Goal: Information Seeking & Learning: Learn about a topic

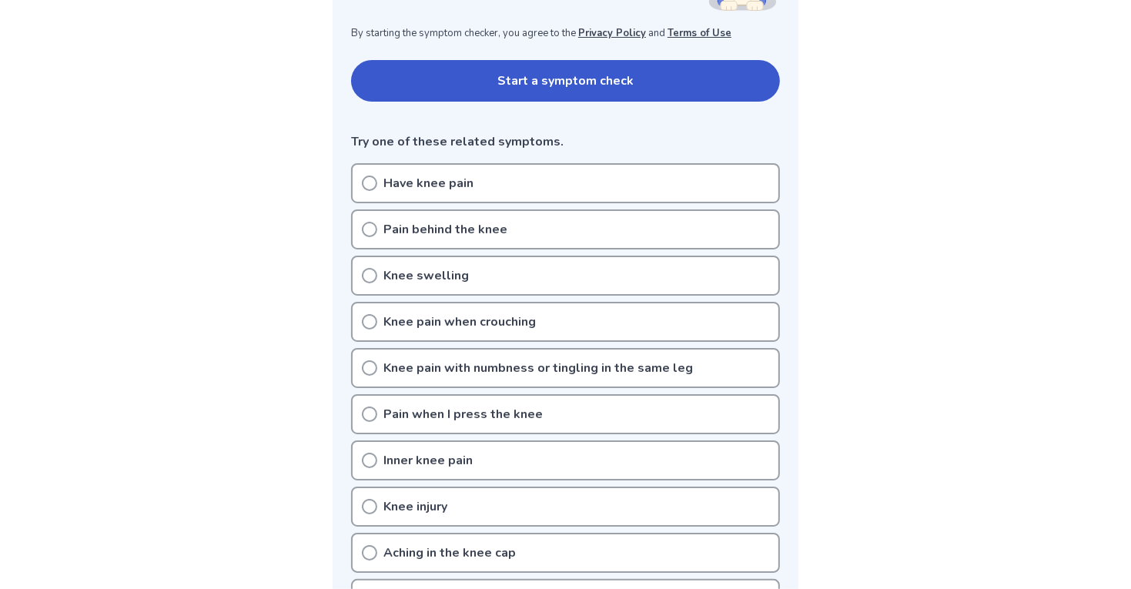
scroll to position [298, 0]
click at [604, 199] on div "Have knee pain" at bounding box center [565, 183] width 429 height 40
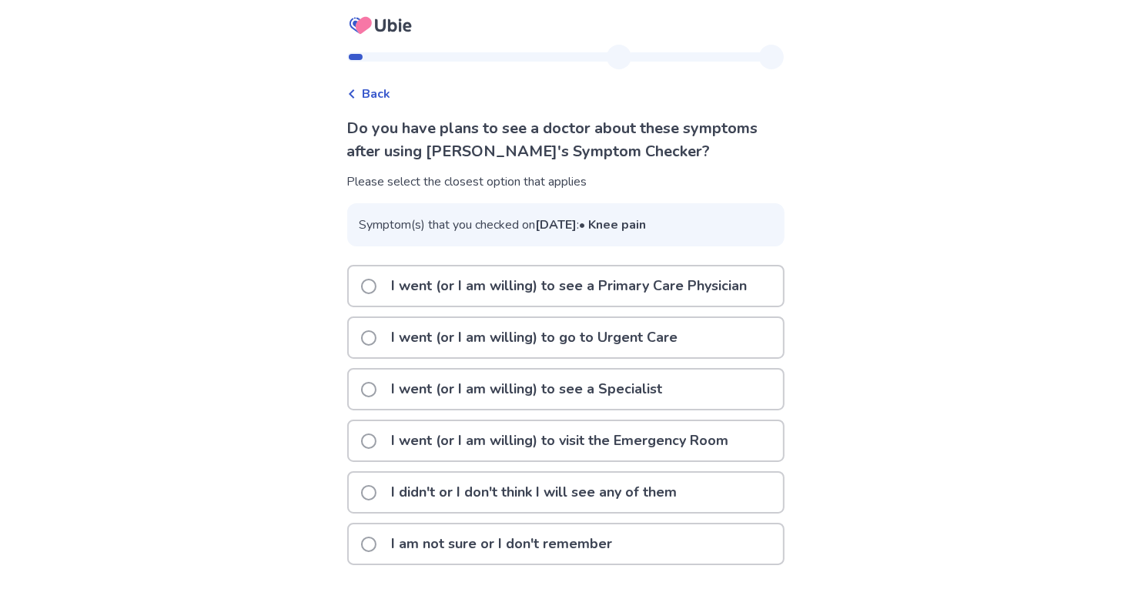
scroll to position [32, 0]
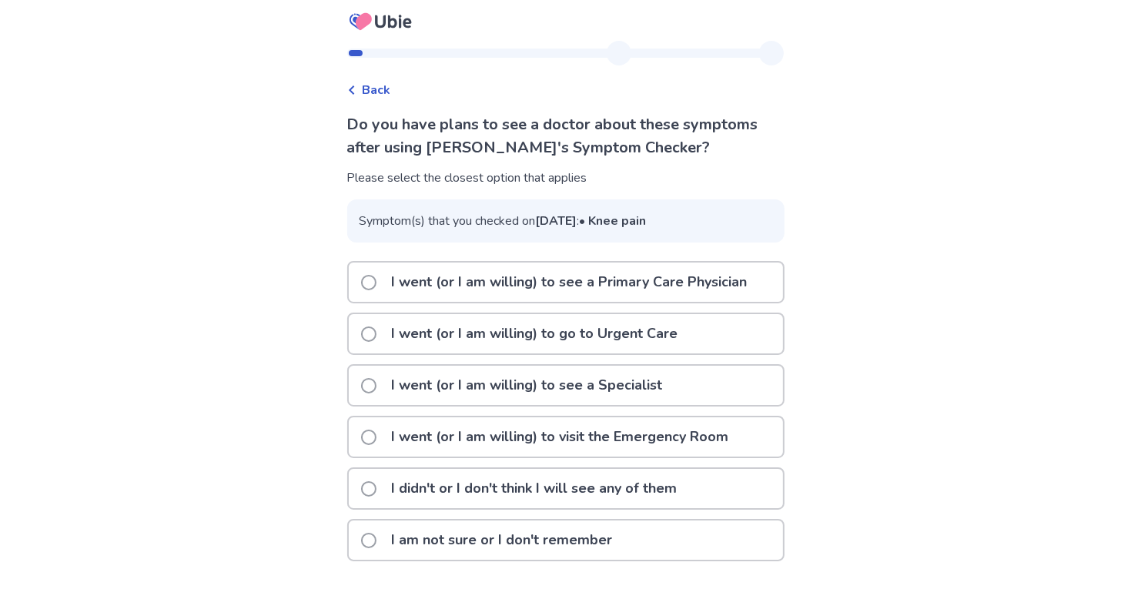
click at [687, 542] on div "I am not sure or I don't remember" at bounding box center [566, 539] width 434 height 39
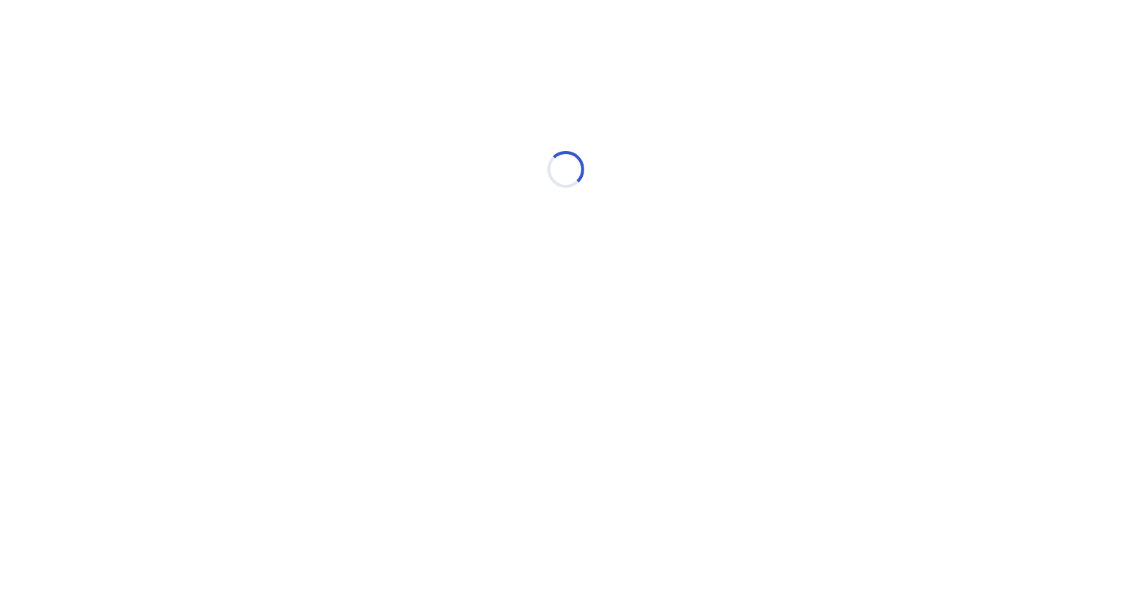
scroll to position [0, 0]
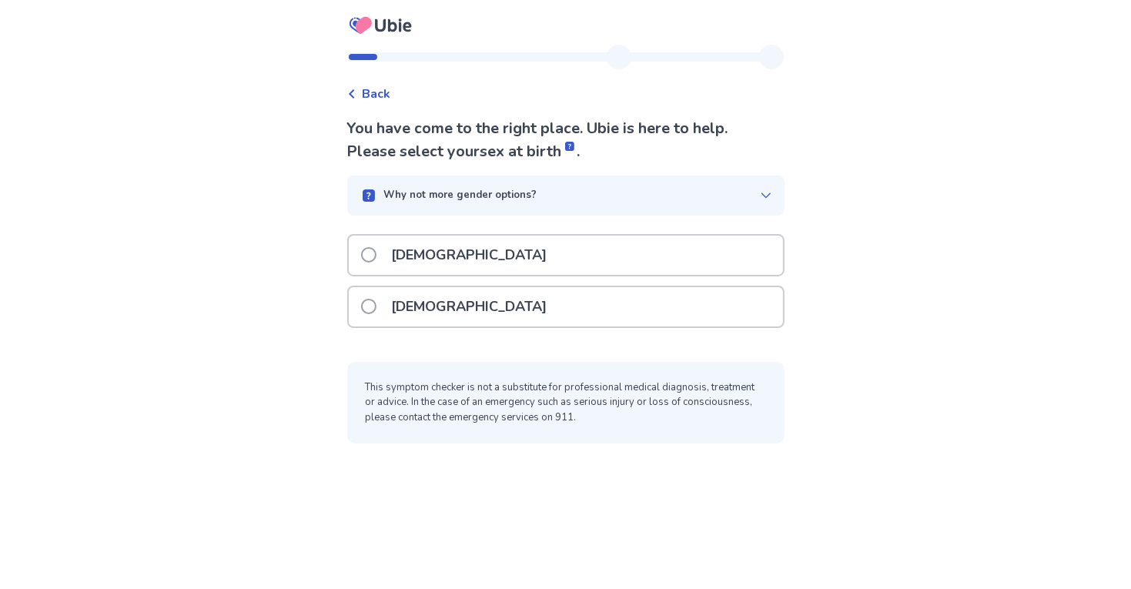
click at [630, 299] on div "Female" at bounding box center [566, 306] width 434 height 39
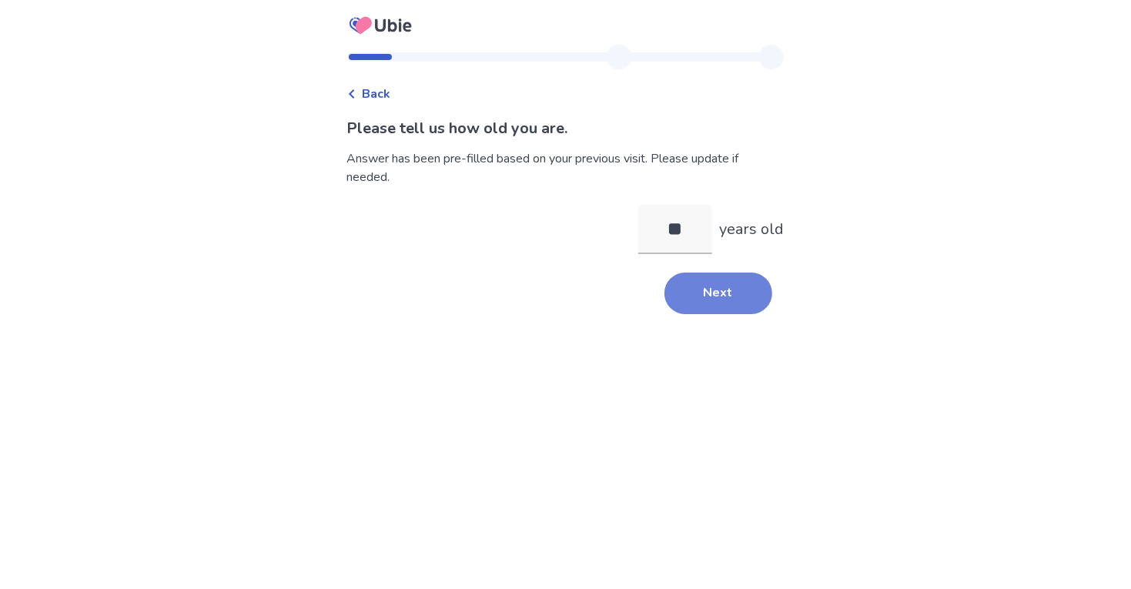
click at [728, 289] on button "Next" at bounding box center [718, 294] width 108 height 42
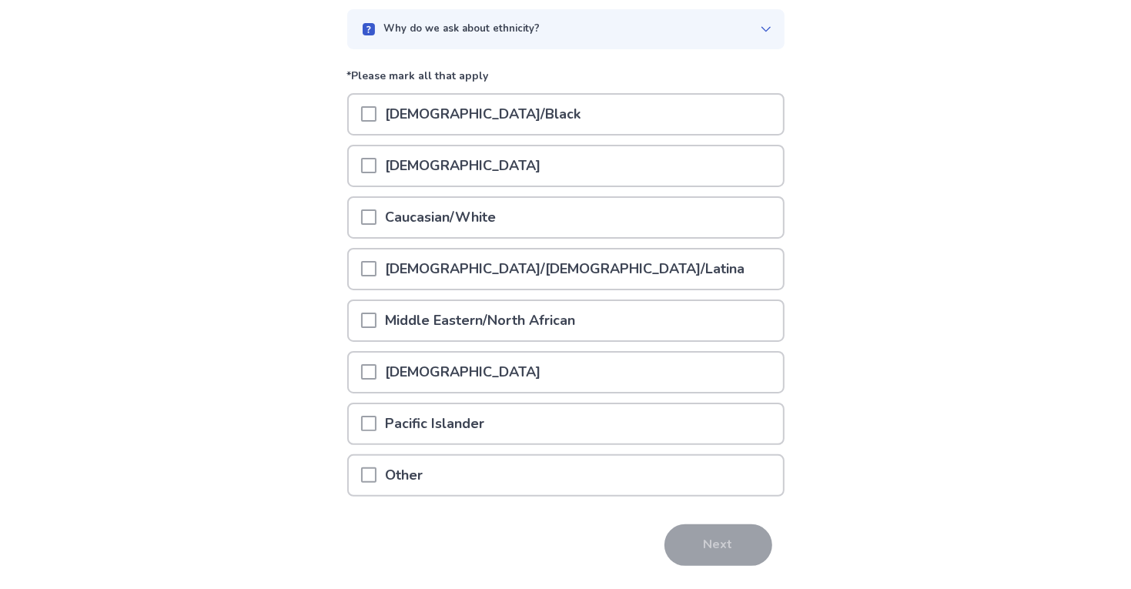
scroll to position [146, 0]
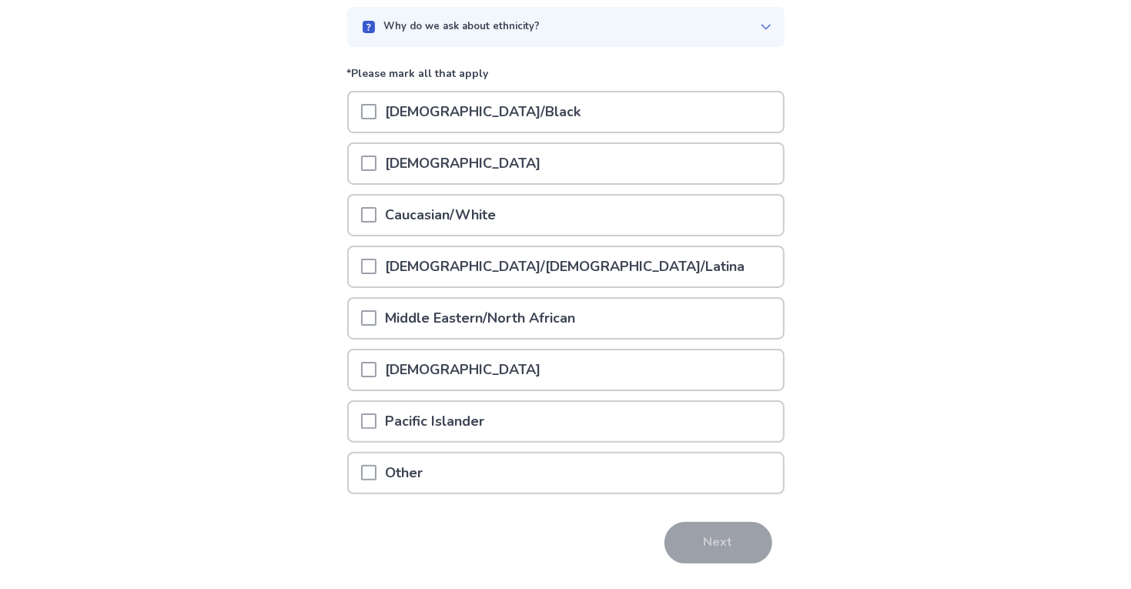
click at [747, 32] on div "Why do we ask about ethnicity?" at bounding box center [560, 26] width 400 height 15
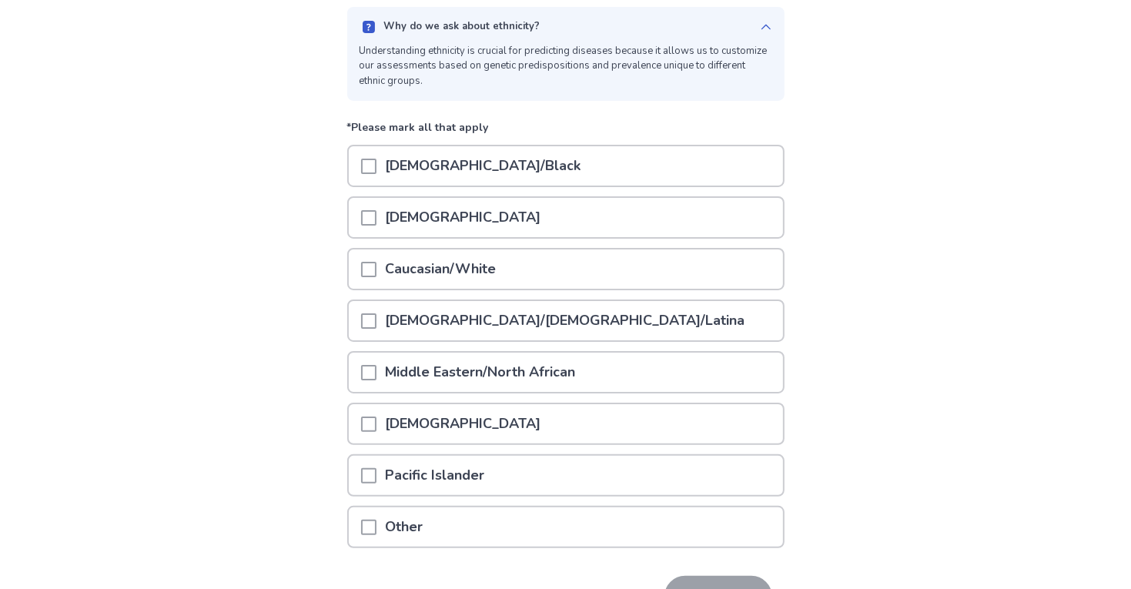
click at [747, 32] on div "Why do we ask about ethnicity?" at bounding box center [560, 26] width 400 height 15
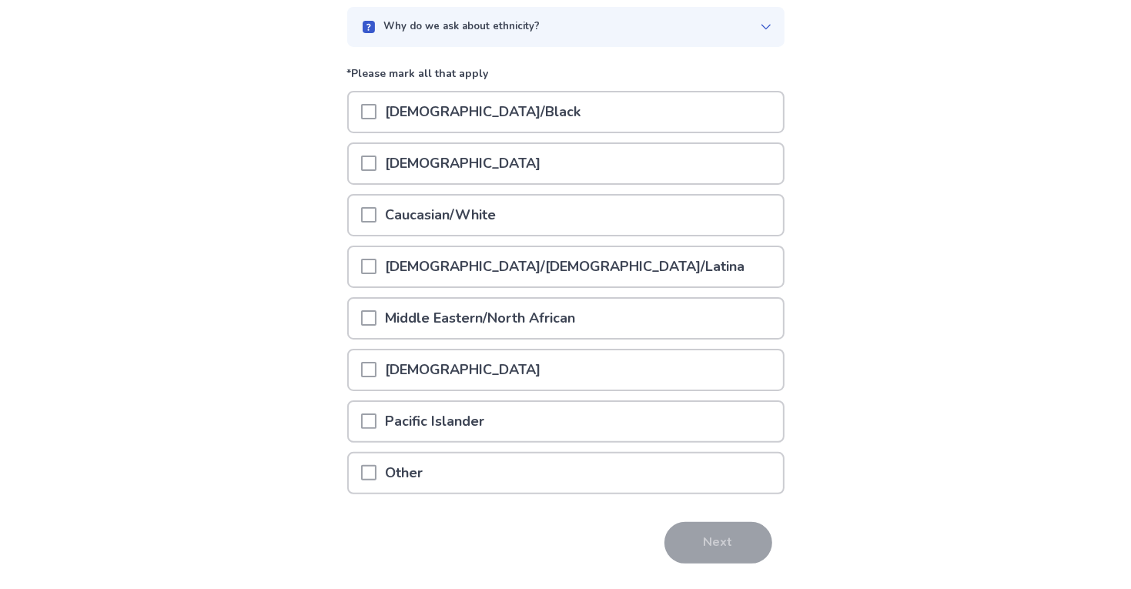
click at [656, 218] on div "Caucasian/White" at bounding box center [566, 215] width 434 height 39
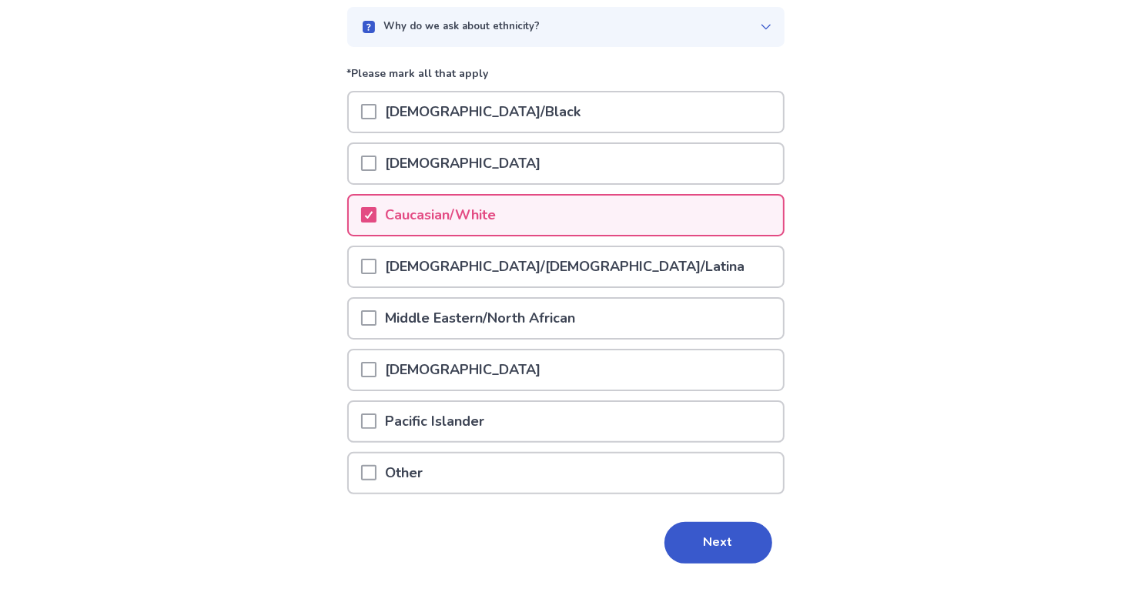
click at [656, 218] on div "Caucasian/White" at bounding box center [566, 215] width 434 height 39
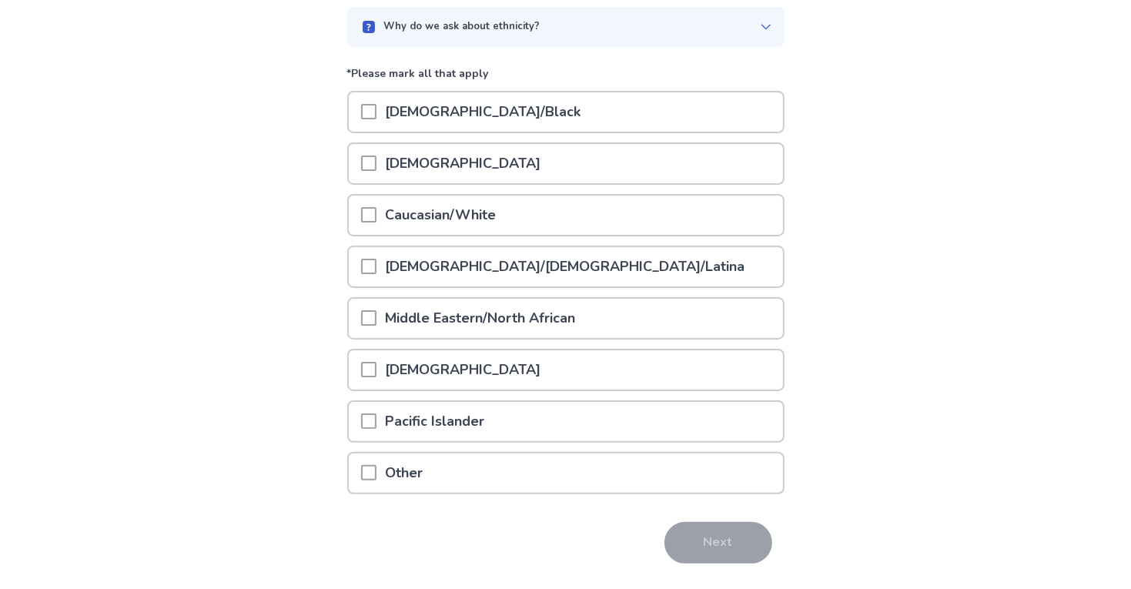
click at [656, 218] on div "Caucasian/White" at bounding box center [566, 215] width 434 height 39
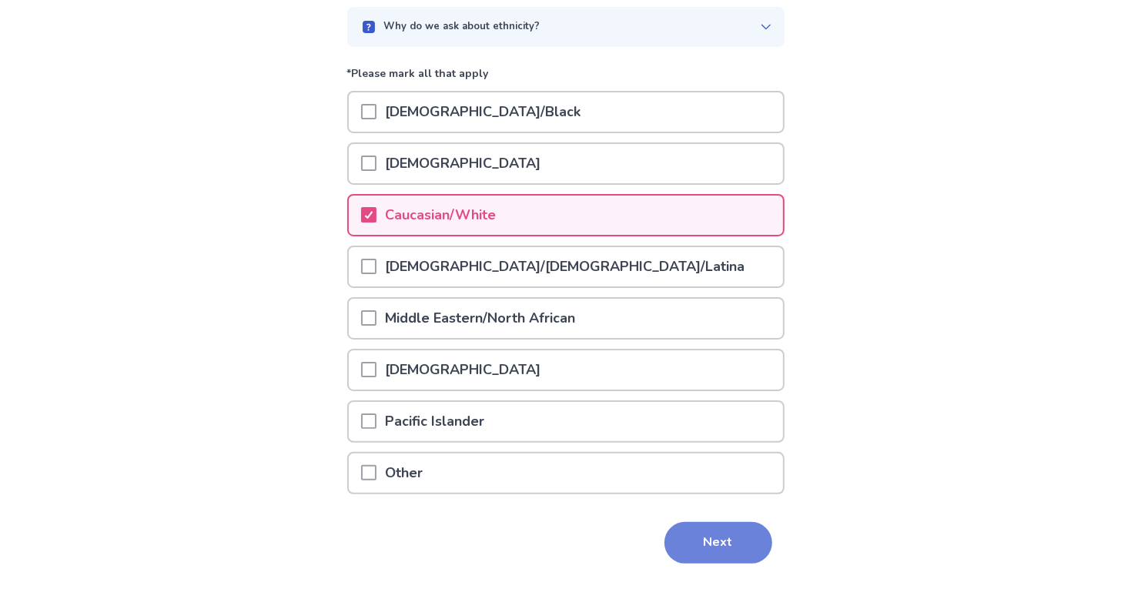
click at [698, 524] on button "Next" at bounding box center [718, 543] width 108 height 42
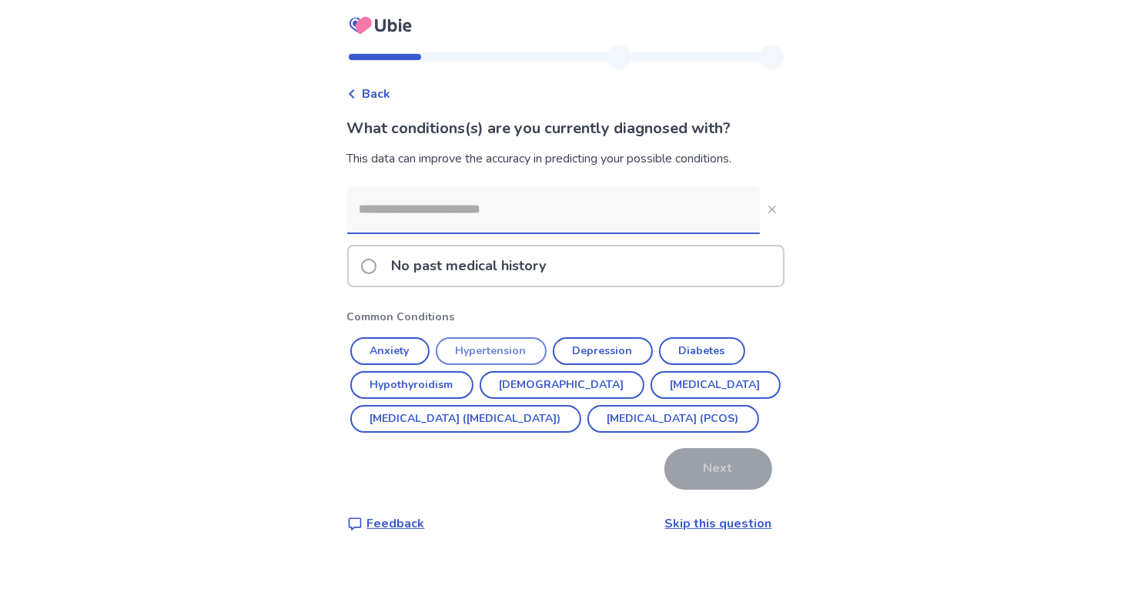
click at [526, 349] on button "Hypertension" at bounding box center [491, 351] width 111 height 28
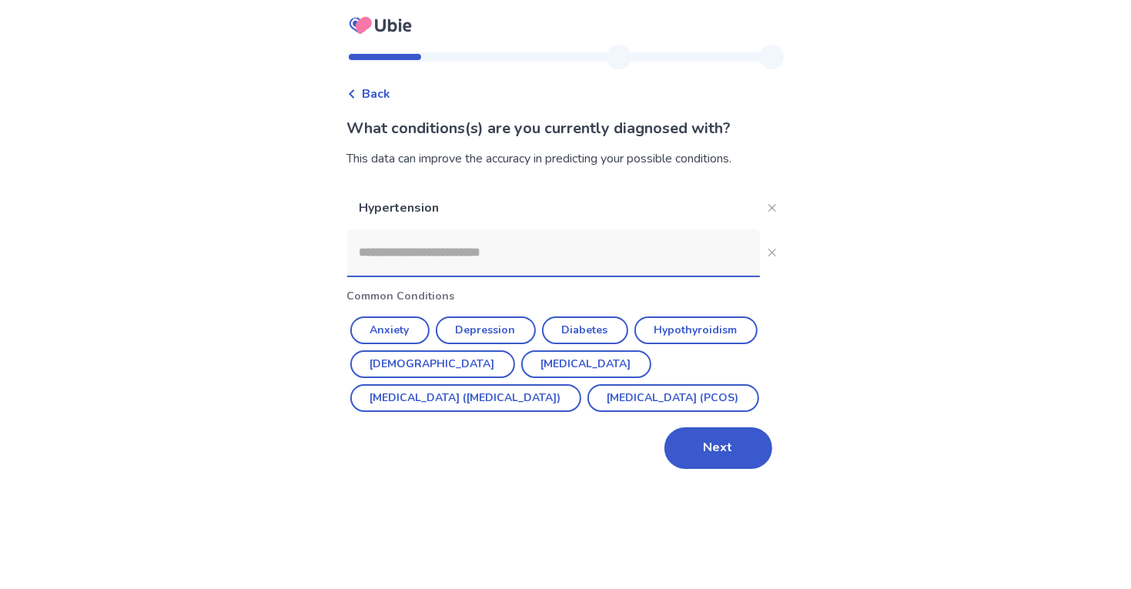
click at [579, 256] on input at bounding box center [553, 252] width 413 height 46
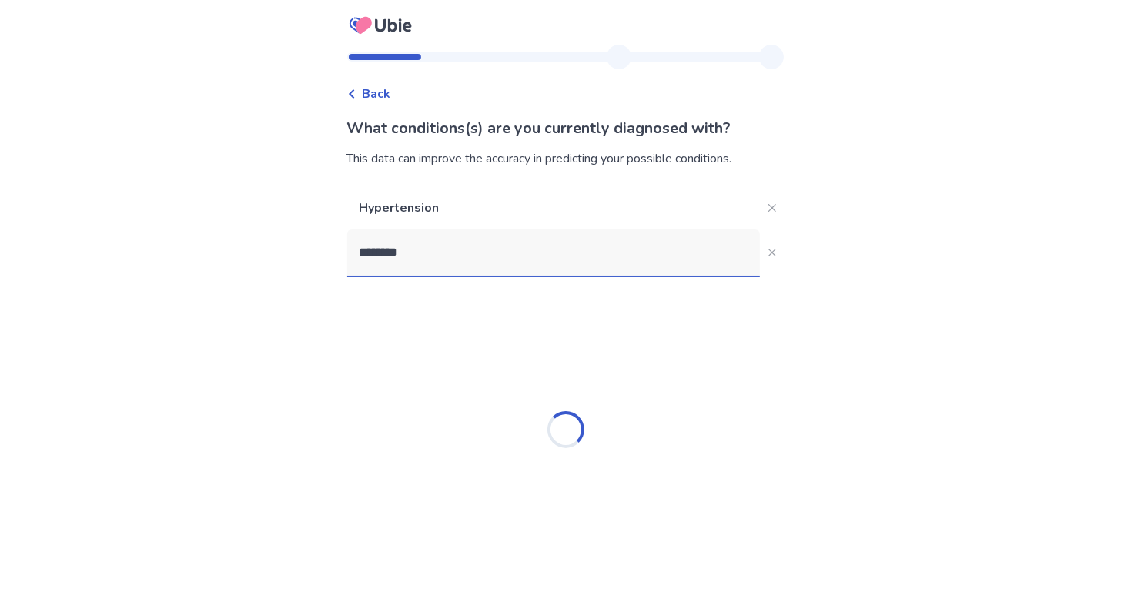
type input "*********"
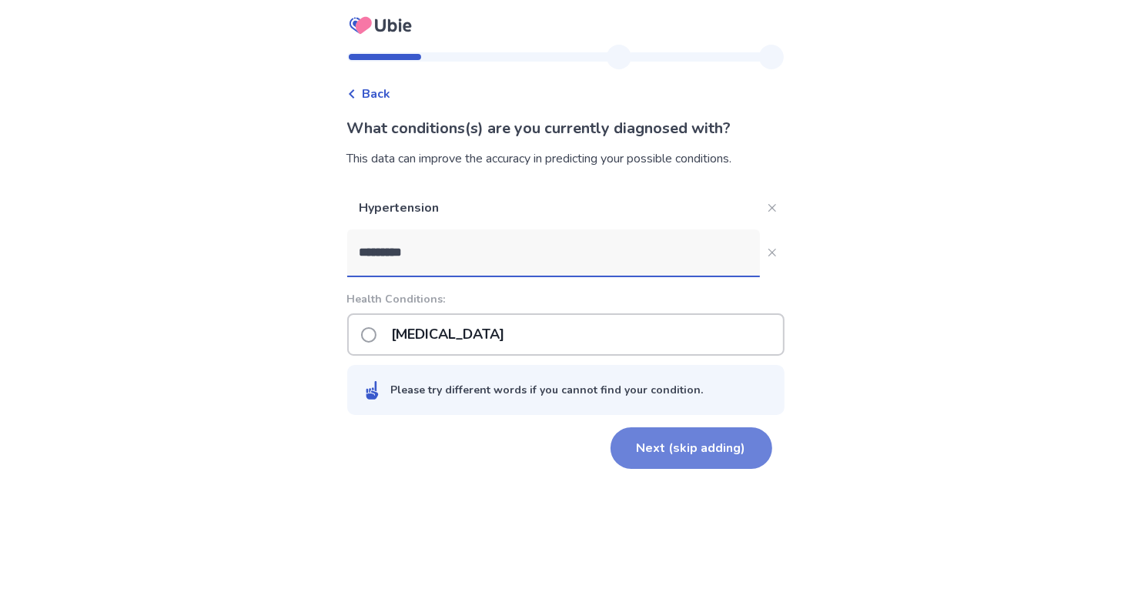
click at [706, 450] on button "Next (skip adding)" at bounding box center [692, 448] width 162 height 42
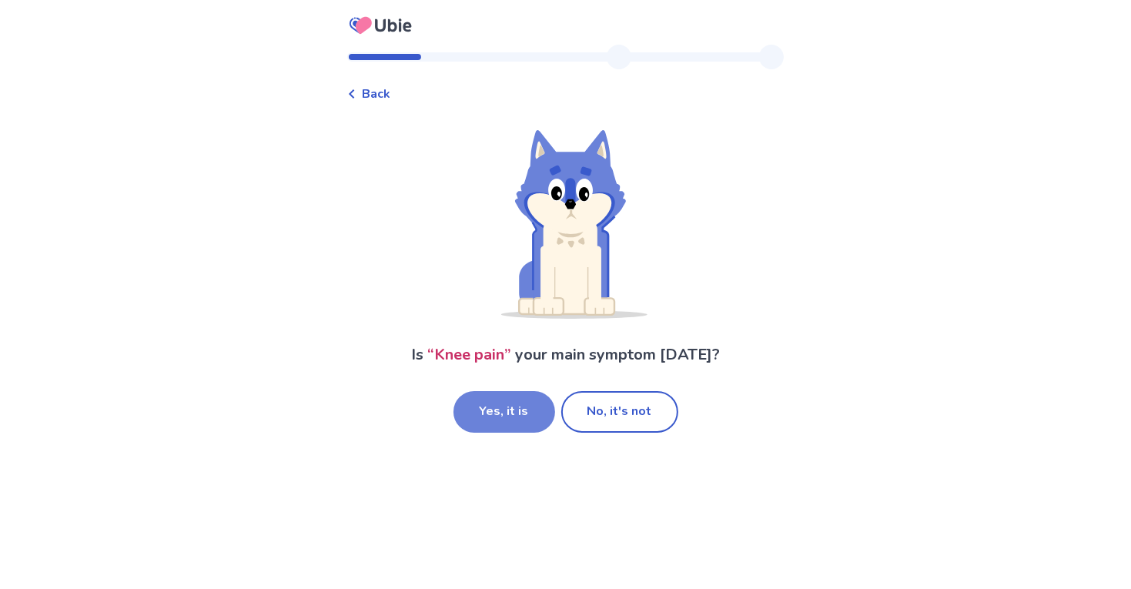
click at [510, 420] on button "Yes, it is" at bounding box center [504, 412] width 102 height 42
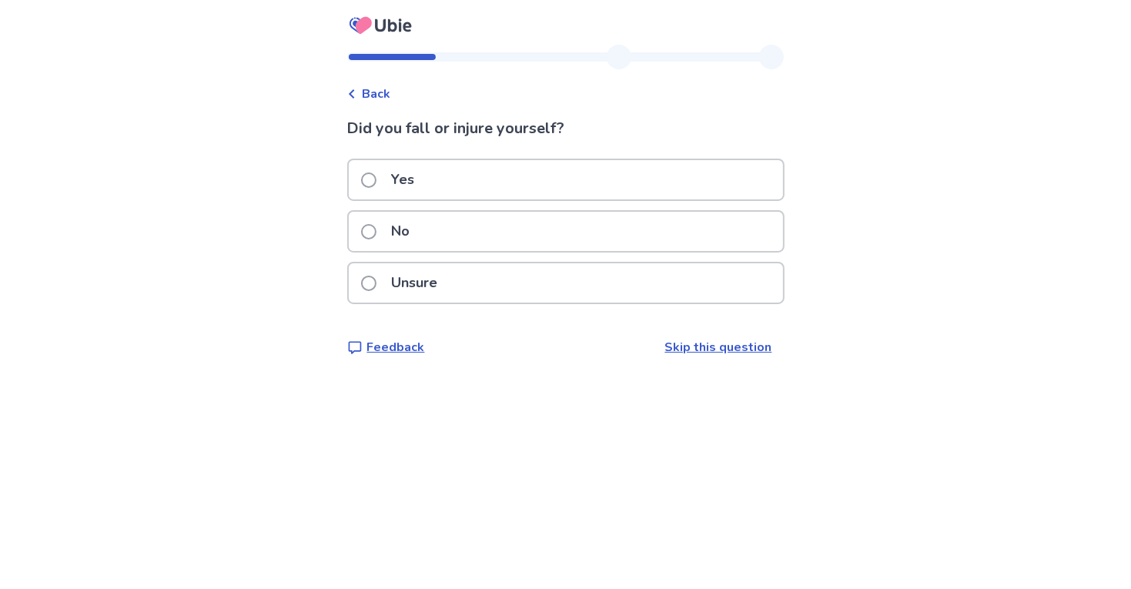
click at [543, 183] on div "Yes" at bounding box center [566, 179] width 434 height 39
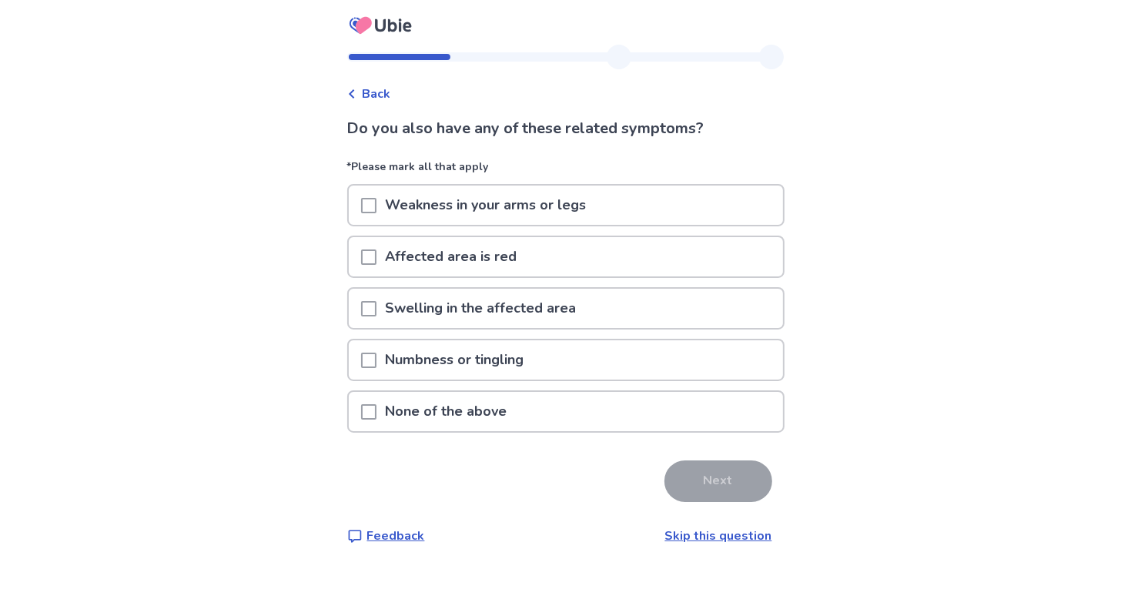
click at [587, 397] on div "None of the above" at bounding box center [566, 411] width 434 height 39
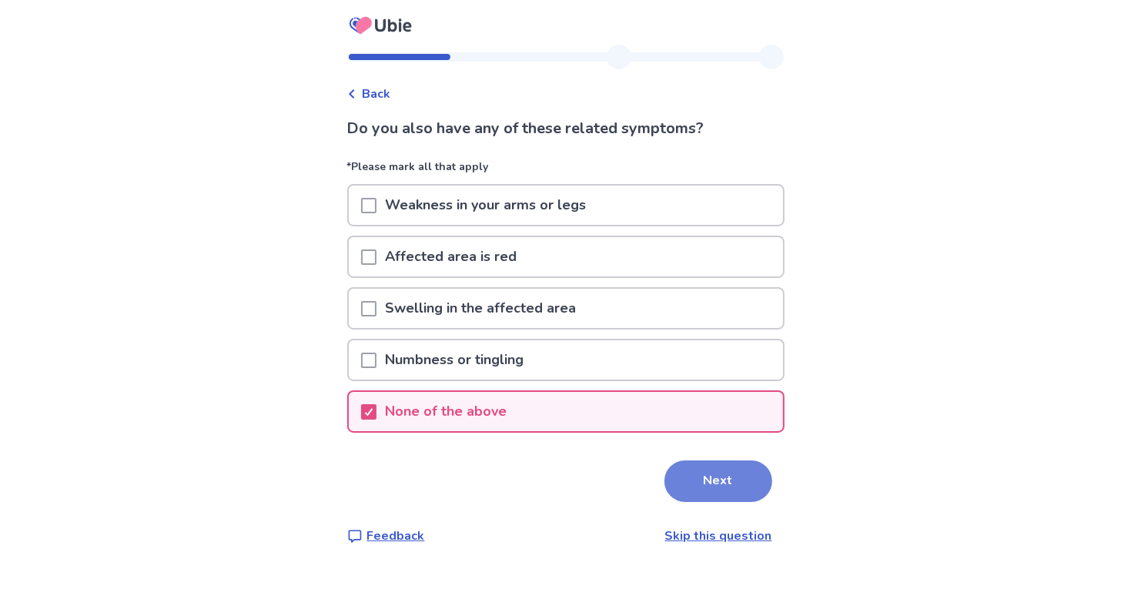
click at [695, 477] on button "Next" at bounding box center [718, 481] width 108 height 42
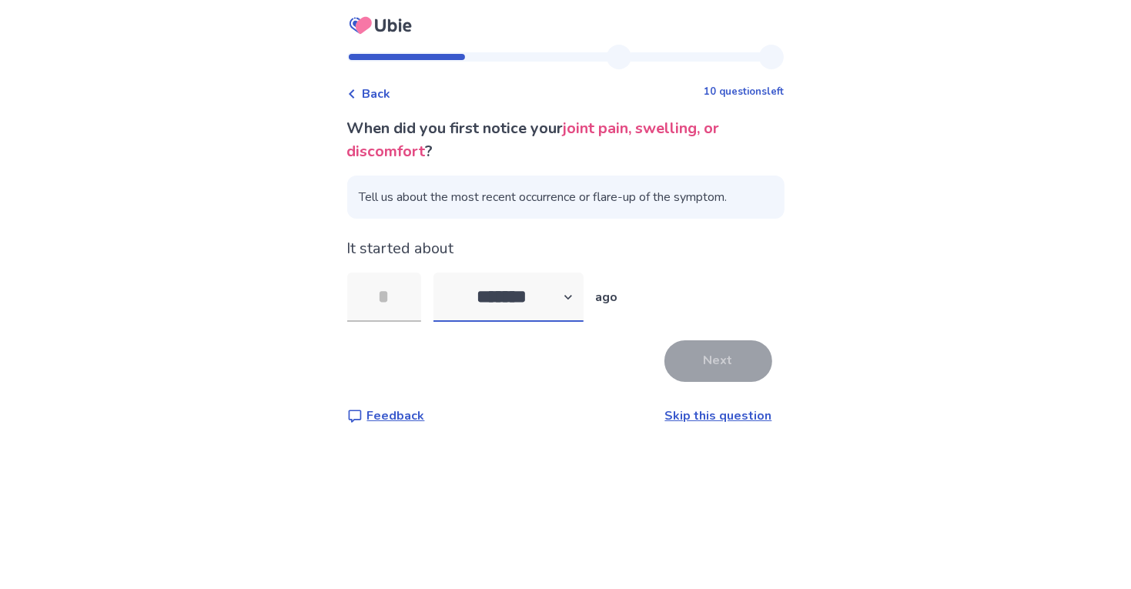
click at [571, 287] on select "******* ****** ******* ******** *******" at bounding box center [508, 297] width 150 height 49
select select "*"
click at [442, 273] on select "******* ****** ******* ******** *******" at bounding box center [508, 297] width 150 height 49
click at [385, 306] on input "tel" at bounding box center [384, 297] width 74 height 49
type input "*"
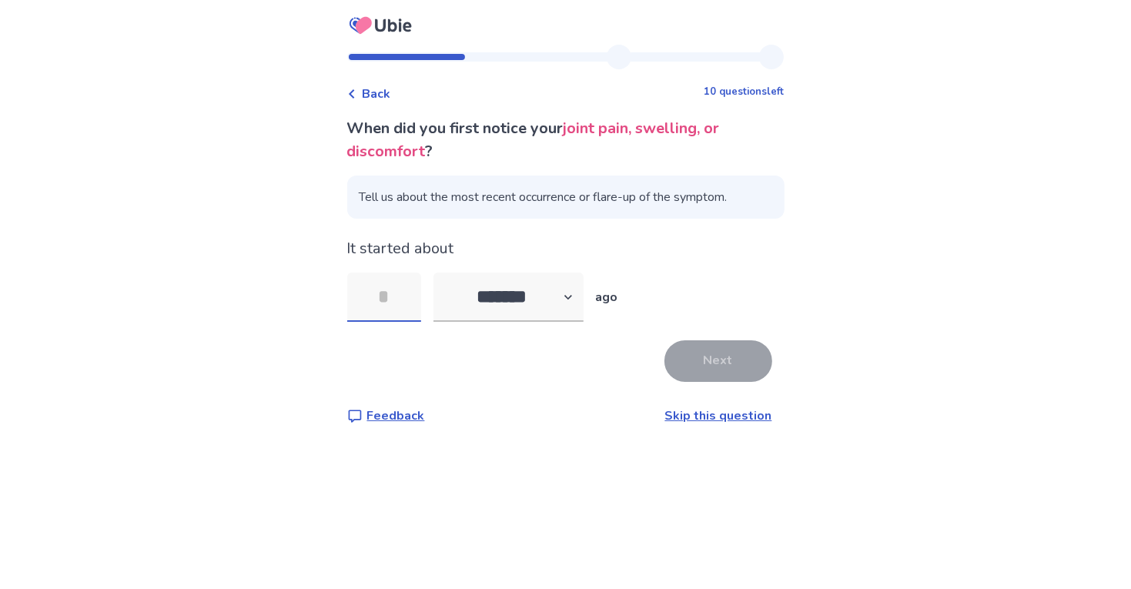
type input "*"
click at [736, 350] on button "Next" at bounding box center [718, 361] width 108 height 42
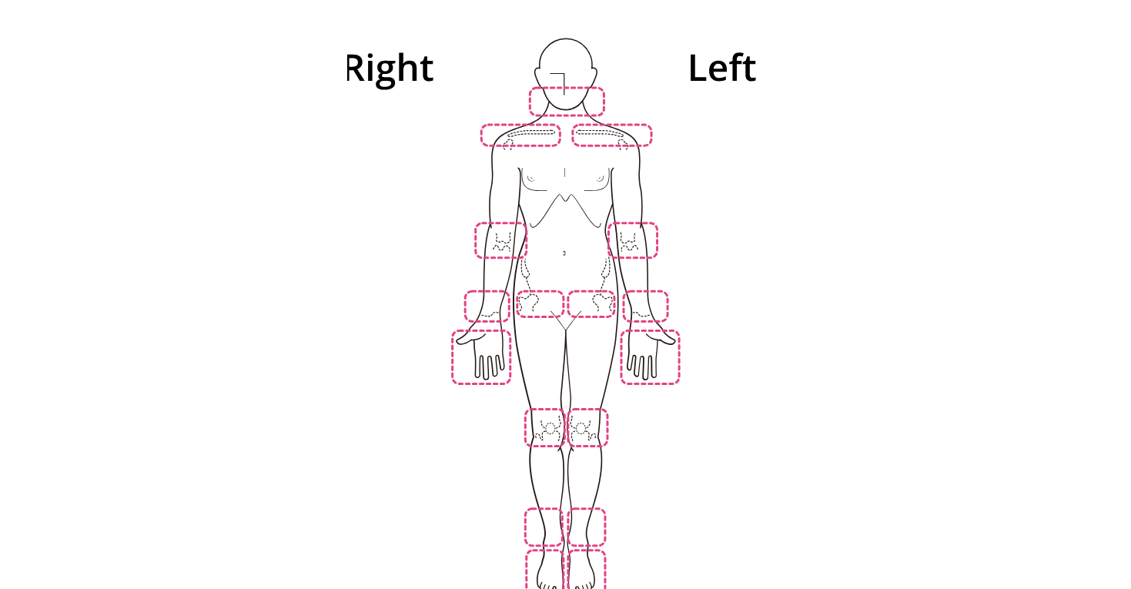
scroll to position [147, 0]
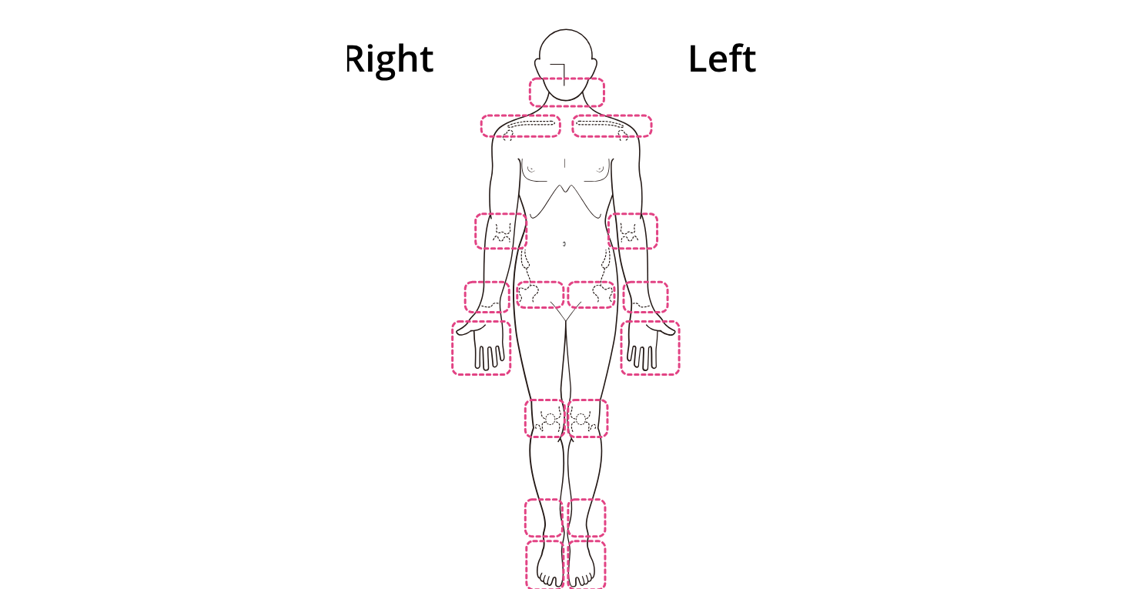
click at [554, 392] on img at bounding box center [566, 308] width 875 height 592
click at [578, 404] on img at bounding box center [566, 308] width 875 height 592
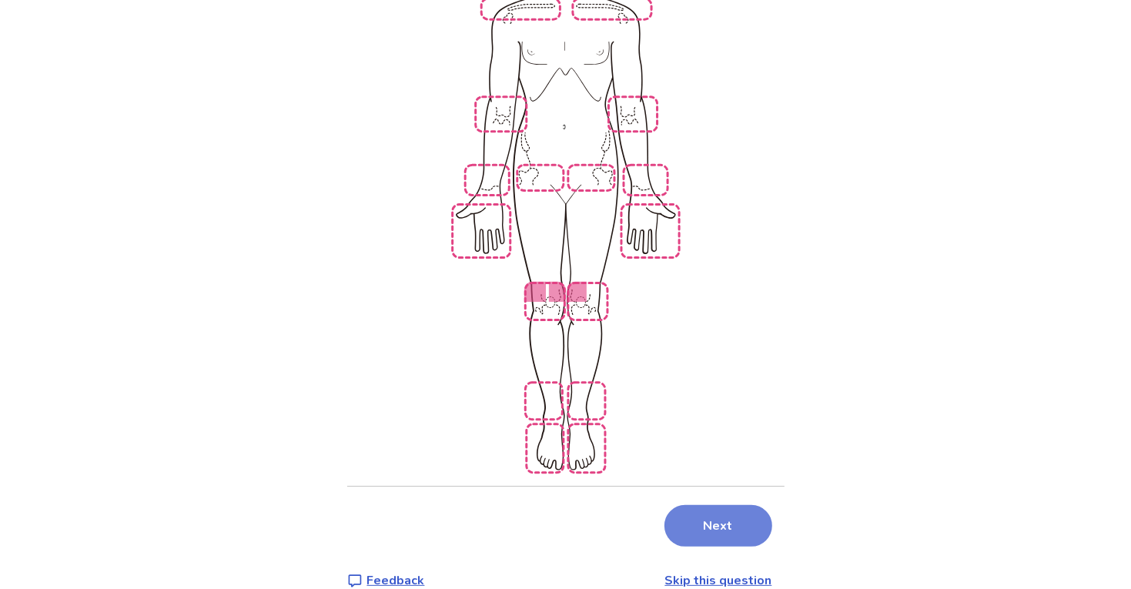
click at [708, 505] on button "Next" at bounding box center [718, 526] width 108 height 42
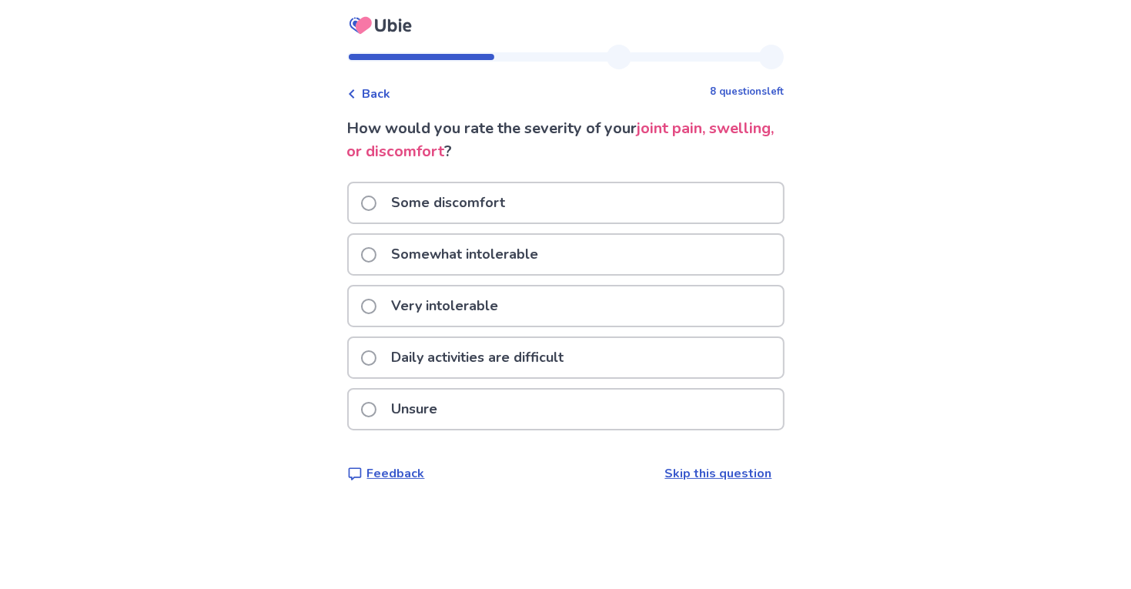
click at [598, 417] on div "Unsure" at bounding box center [566, 409] width 434 height 39
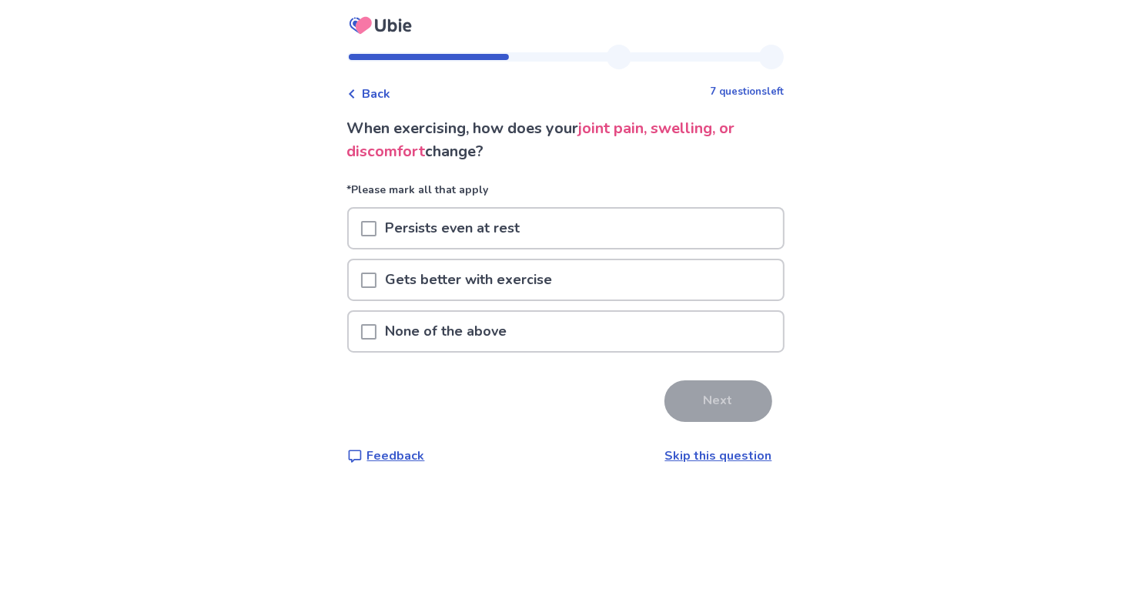
click at [602, 323] on div "None of the above" at bounding box center [566, 331] width 434 height 39
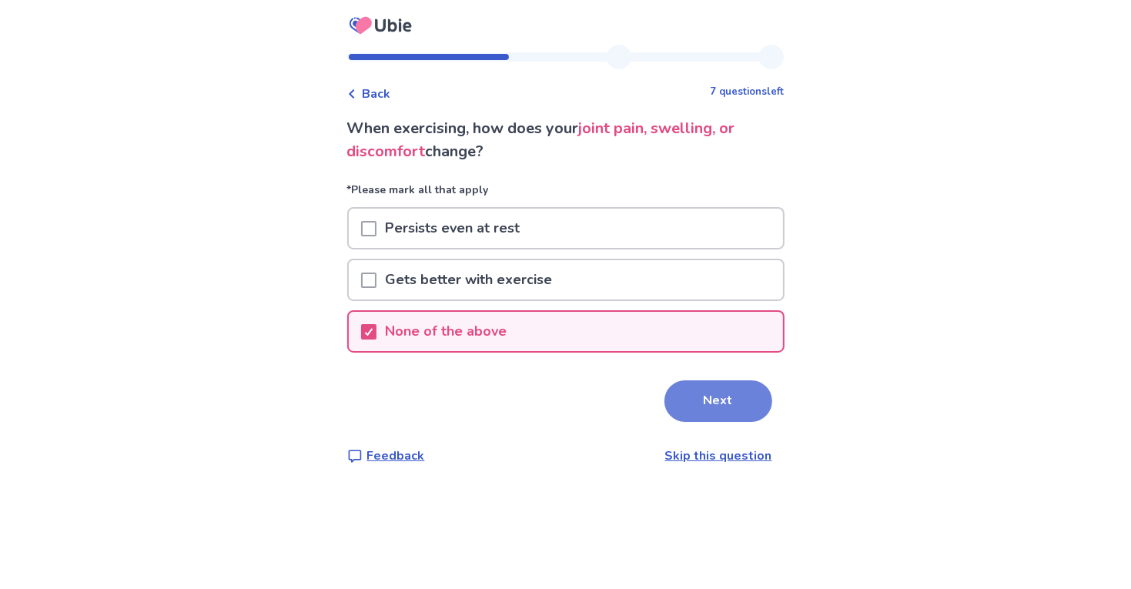
click at [678, 382] on button "Next" at bounding box center [718, 401] width 108 height 42
click at [615, 222] on div "Persists even at rest" at bounding box center [566, 228] width 434 height 39
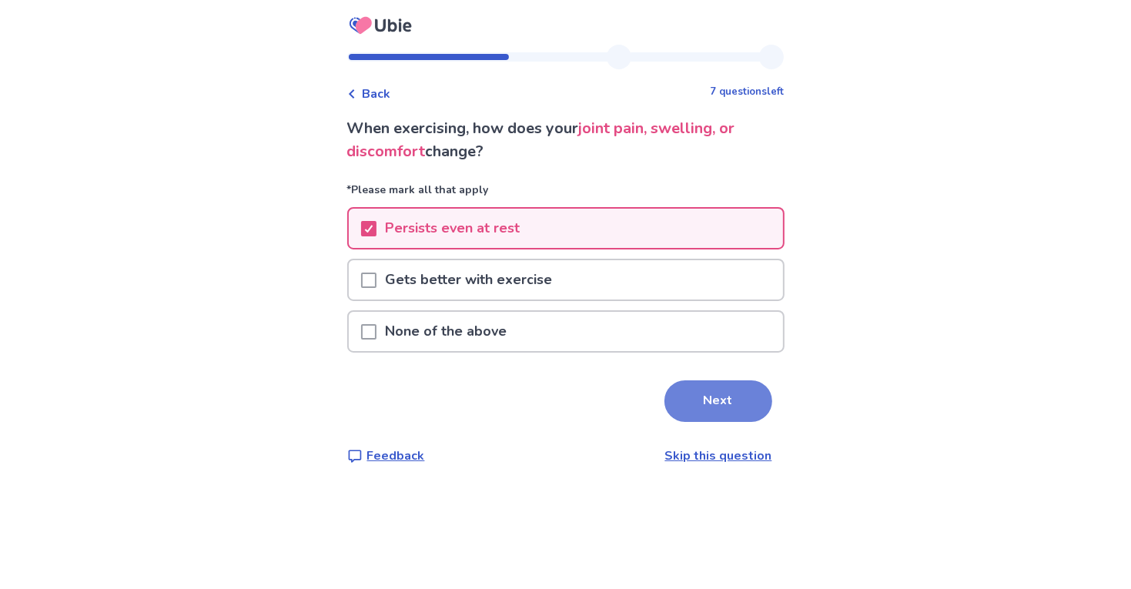
click at [726, 385] on button "Next" at bounding box center [718, 401] width 108 height 42
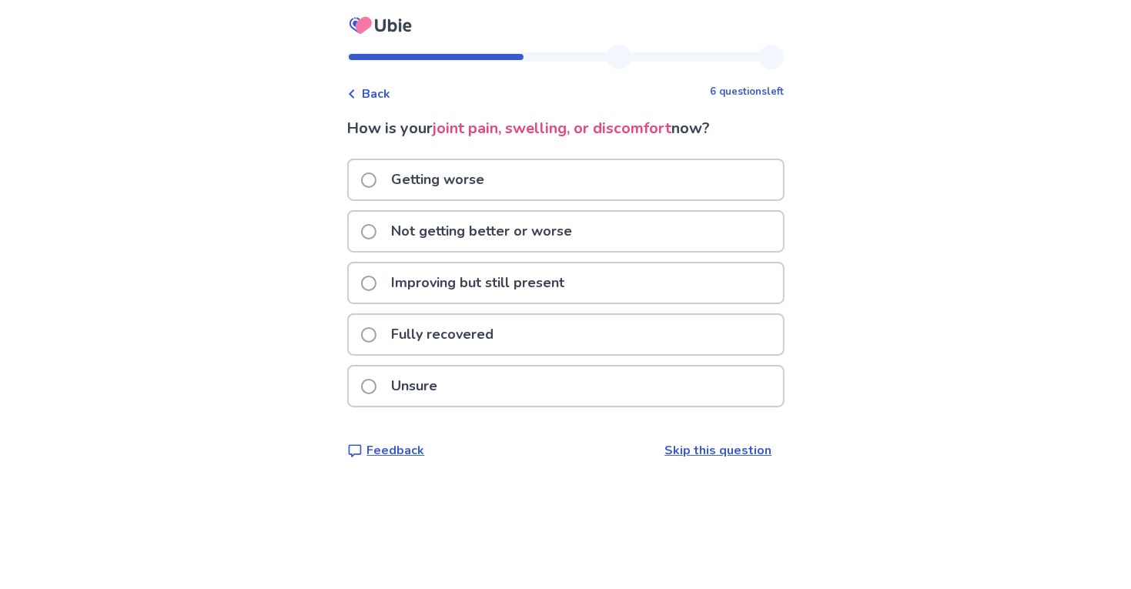
click at [649, 235] on div "Not getting better or worse" at bounding box center [566, 231] width 434 height 39
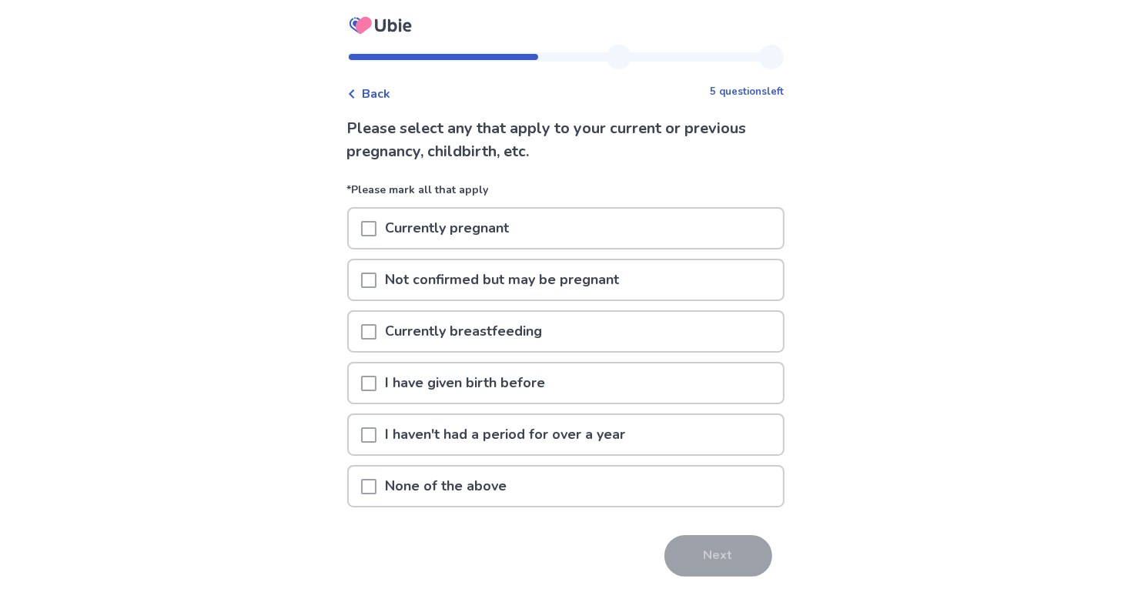
click at [714, 475] on div "None of the above" at bounding box center [566, 486] width 434 height 39
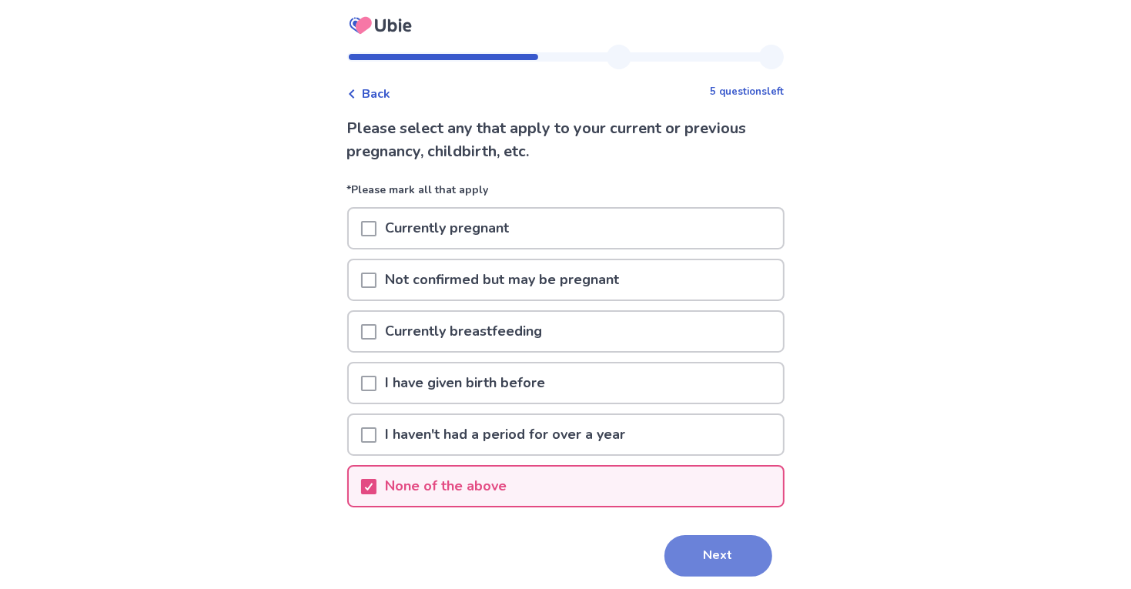
click at [747, 547] on button "Next" at bounding box center [718, 556] width 108 height 42
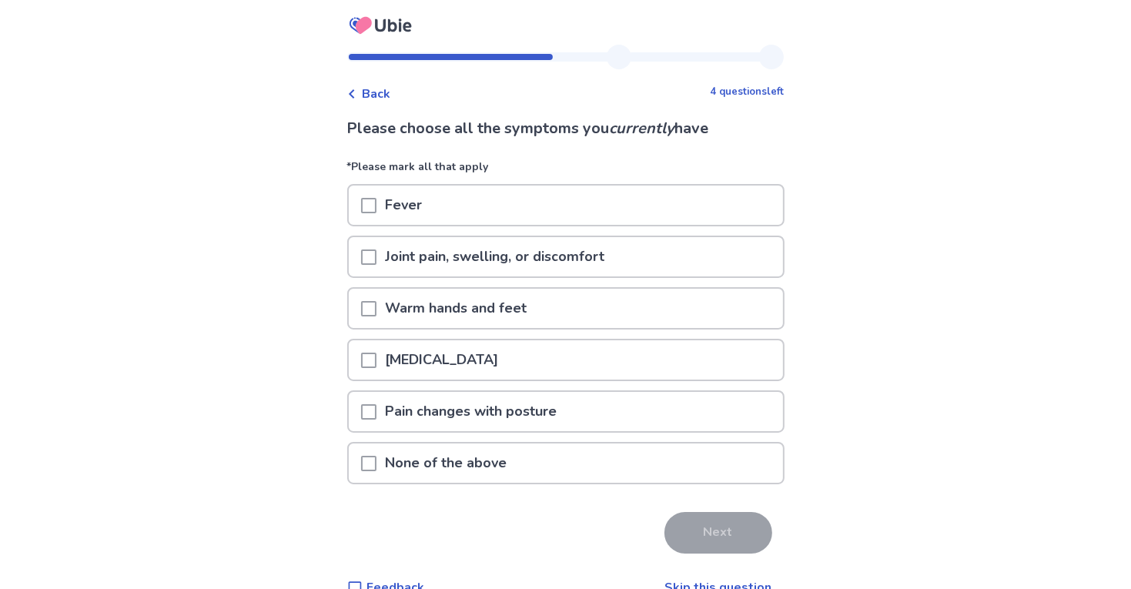
click at [743, 247] on div "Joint pain, swelling, or discomfort" at bounding box center [566, 256] width 434 height 39
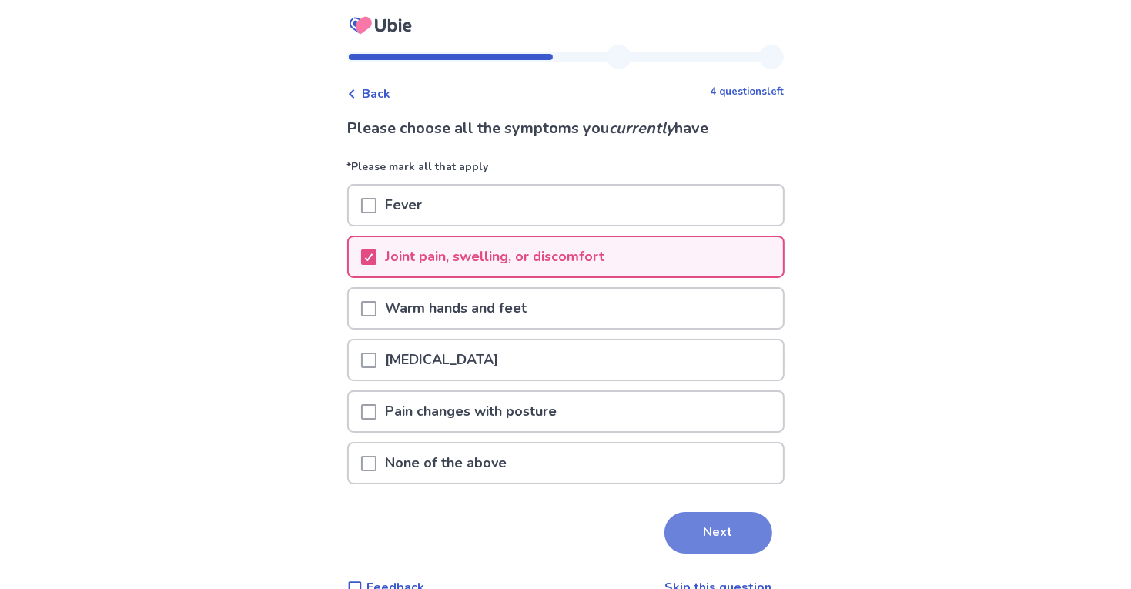
click at [704, 513] on button "Next" at bounding box center [718, 533] width 108 height 42
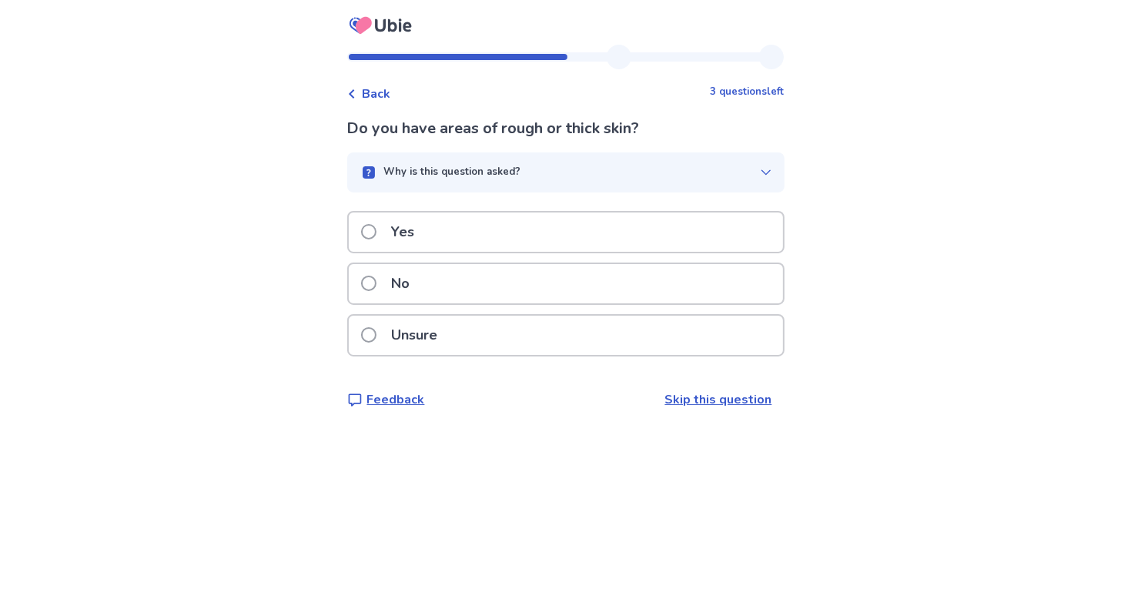
click at [609, 336] on div "Unsure" at bounding box center [566, 335] width 434 height 39
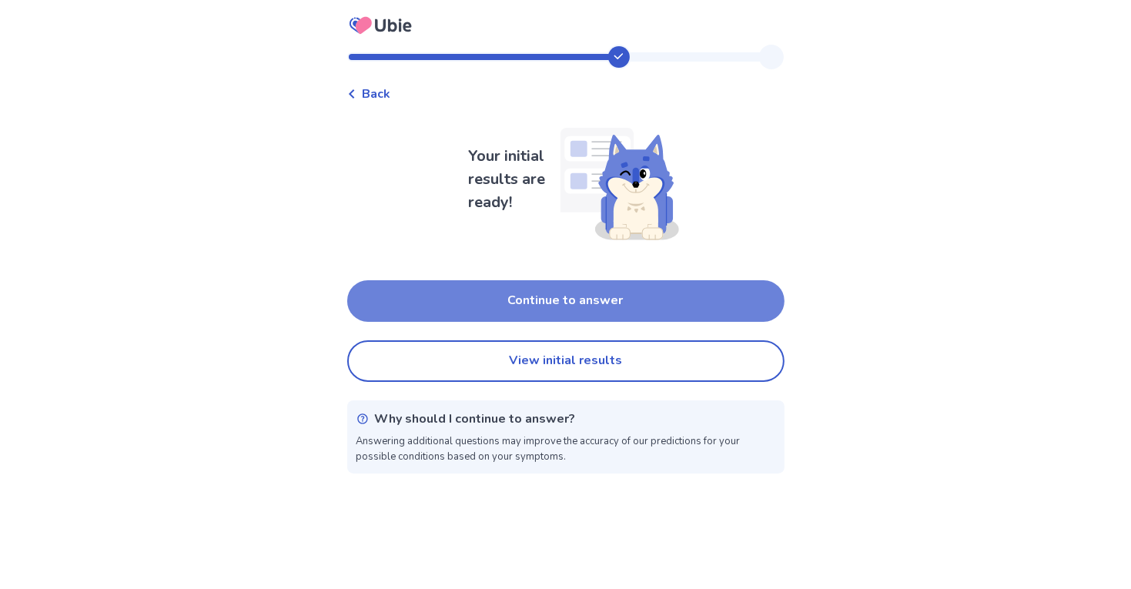
click at [627, 293] on button "Continue to answer" at bounding box center [565, 301] width 437 height 42
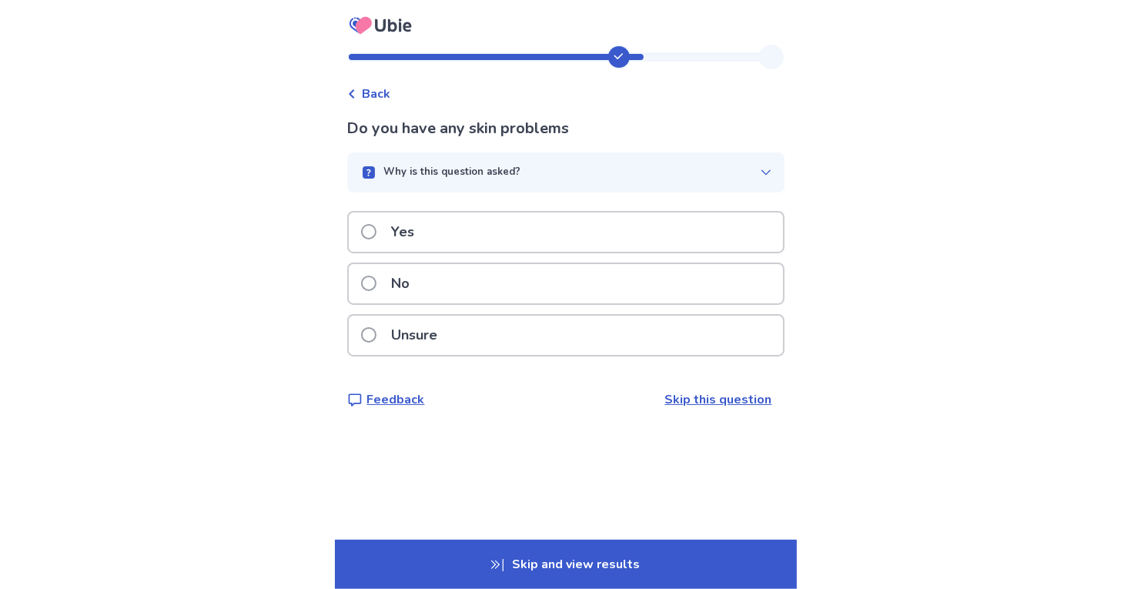
click at [623, 331] on div "Unsure" at bounding box center [566, 335] width 434 height 39
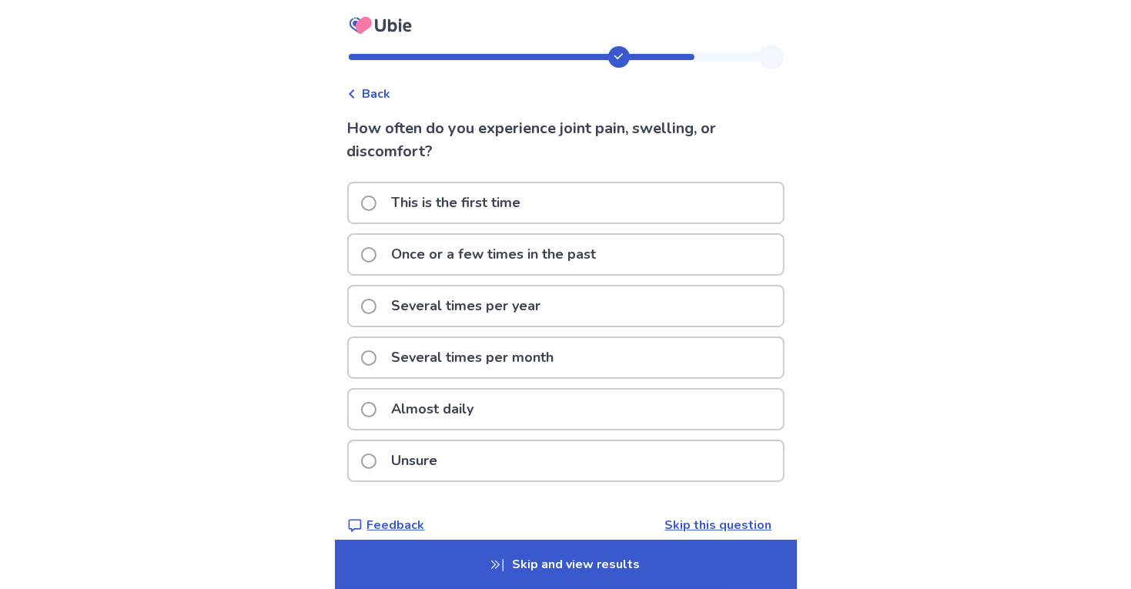
click at [678, 246] on div "Once or a few times in the past" at bounding box center [566, 254] width 434 height 39
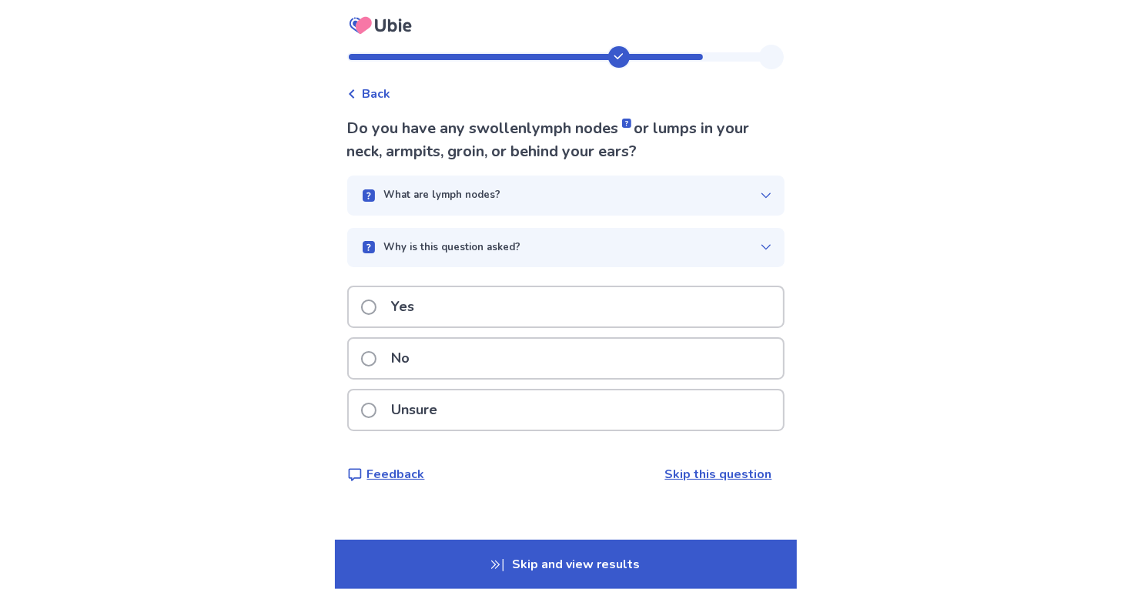
click at [624, 399] on div "Unsure" at bounding box center [566, 409] width 434 height 39
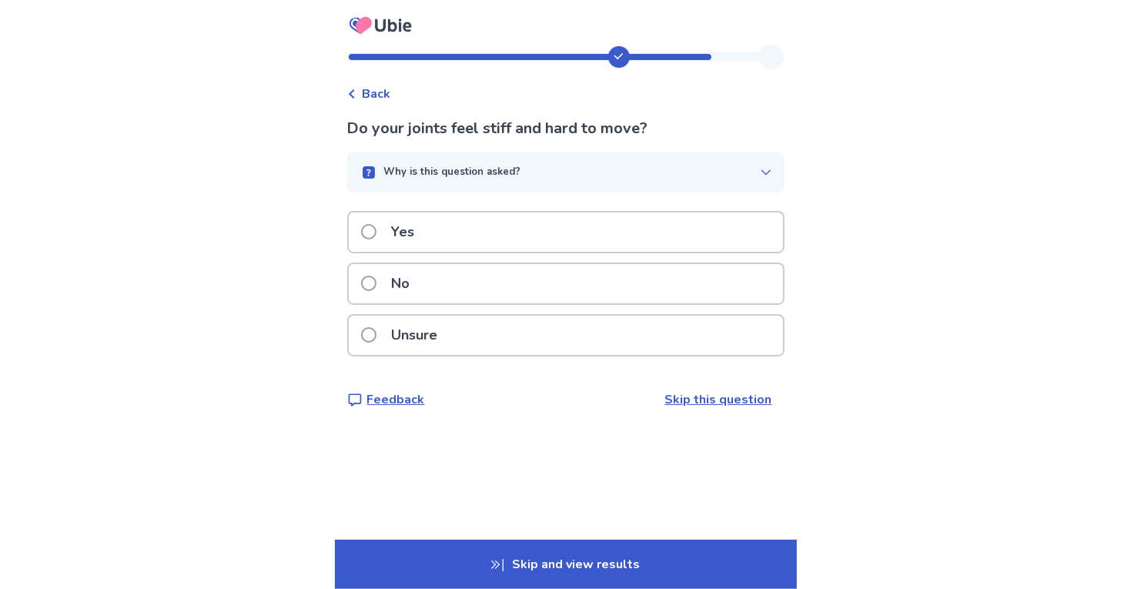
click at [642, 233] on div "Yes" at bounding box center [566, 231] width 434 height 39
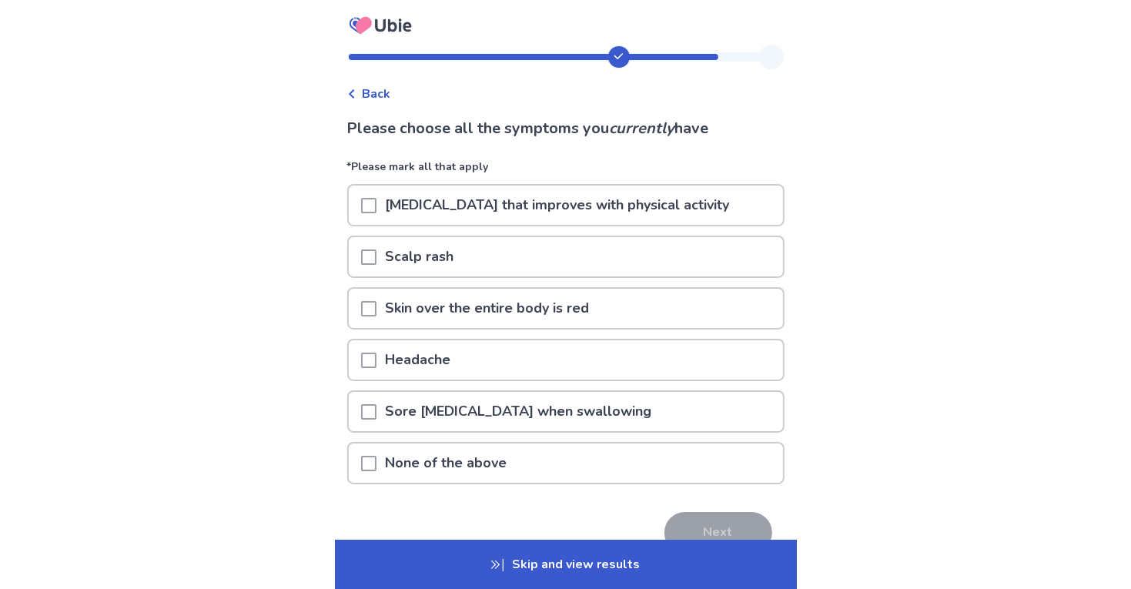
click at [636, 364] on div "Headache" at bounding box center [566, 359] width 434 height 39
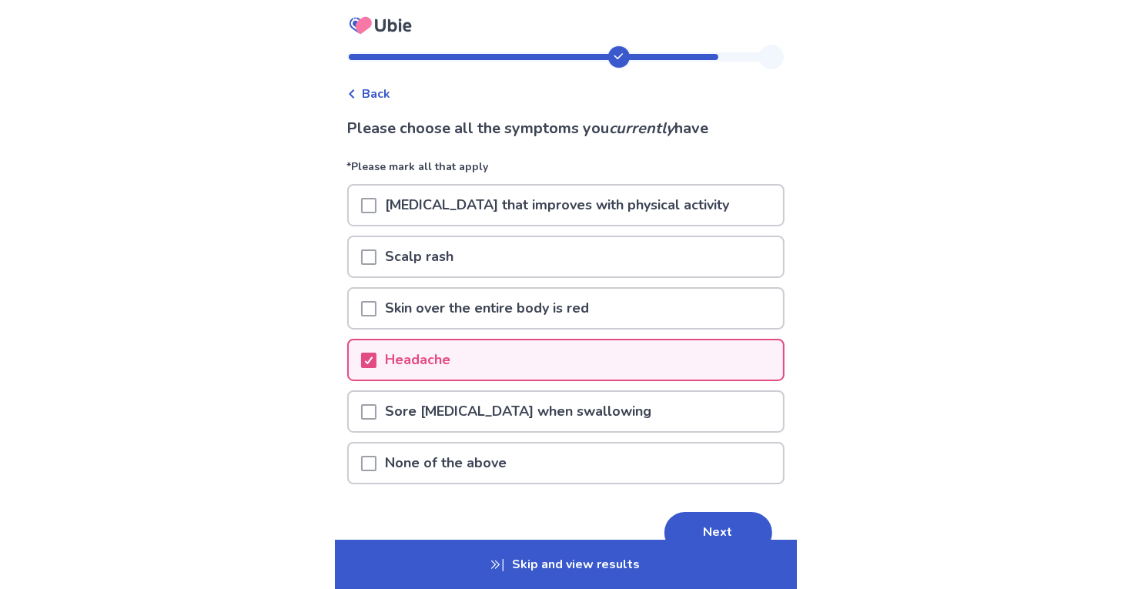
click at [636, 364] on div "Headache" at bounding box center [566, 359] width 434 height 39
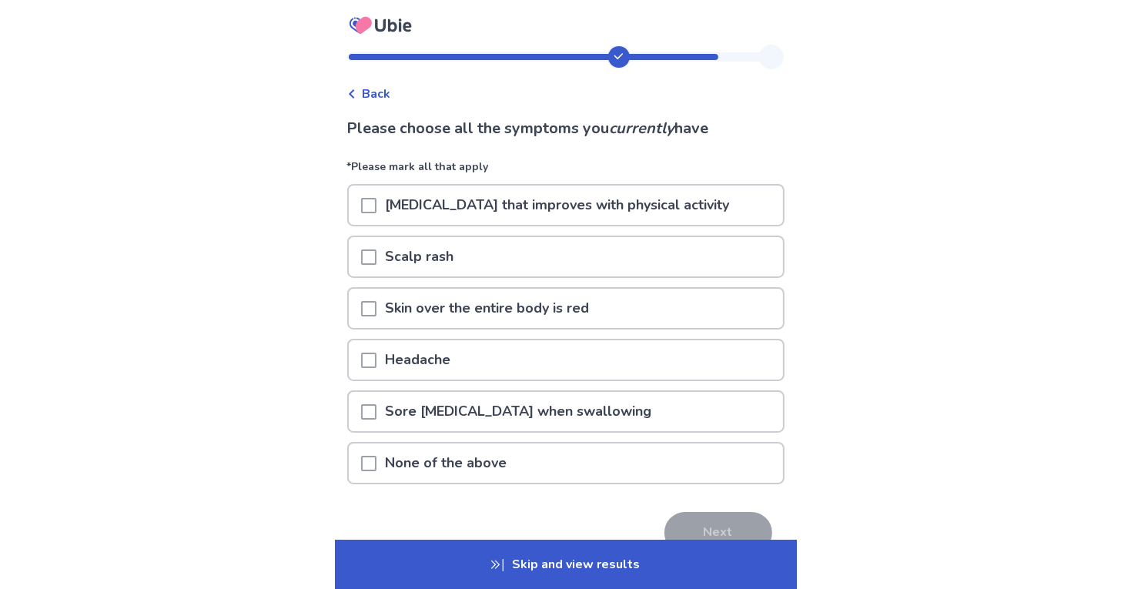
click at [636, 364] on div "Headache" at bounding box center [566, 359] width 434 height 39
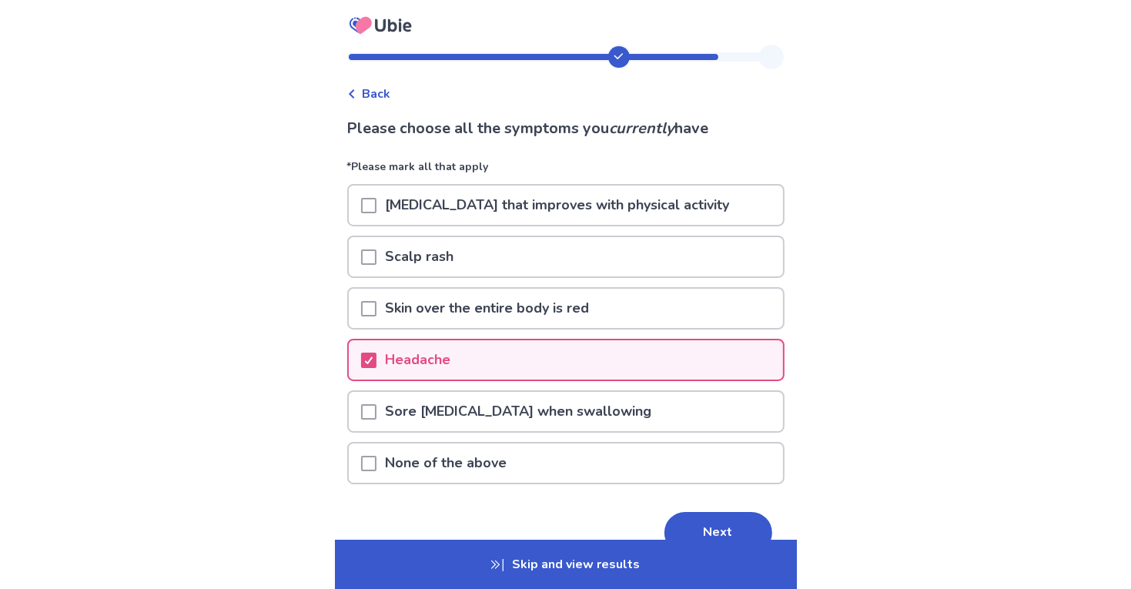
click at [650, 404] on p "Sore throat with pain when swallowing" at bounding box center [518, 411] width 285 height 39
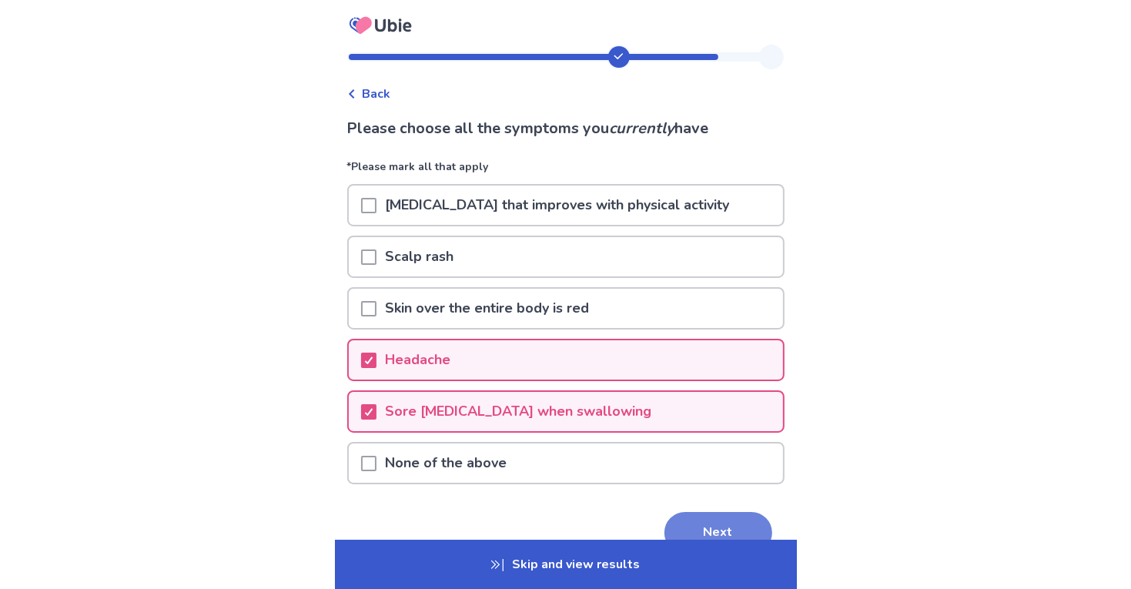
click at [684, 514] on button "Next" at bounding box center [718, 533] width 108 height 42
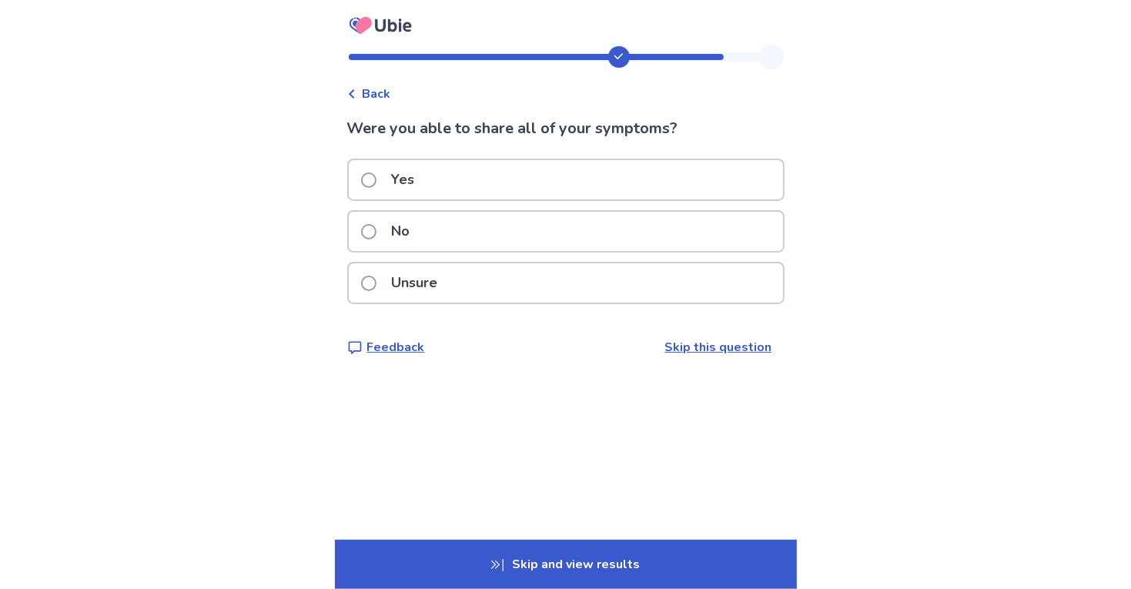
click at [617, 287] on div "Unsure" at bounding box center [566, 282] width 434 height 39
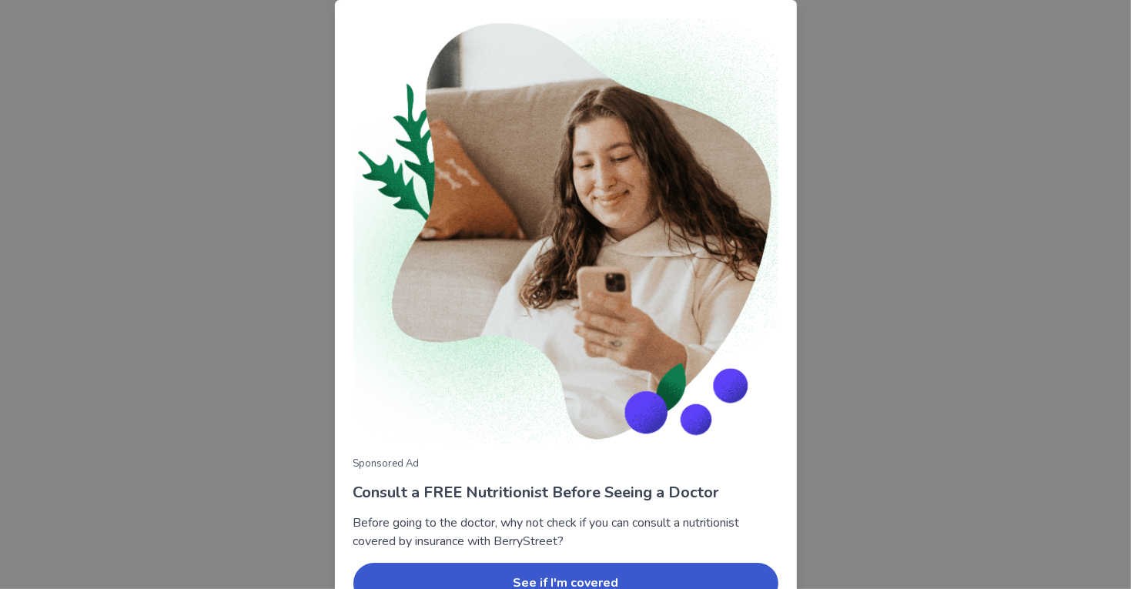
scroll to position [83, 0]
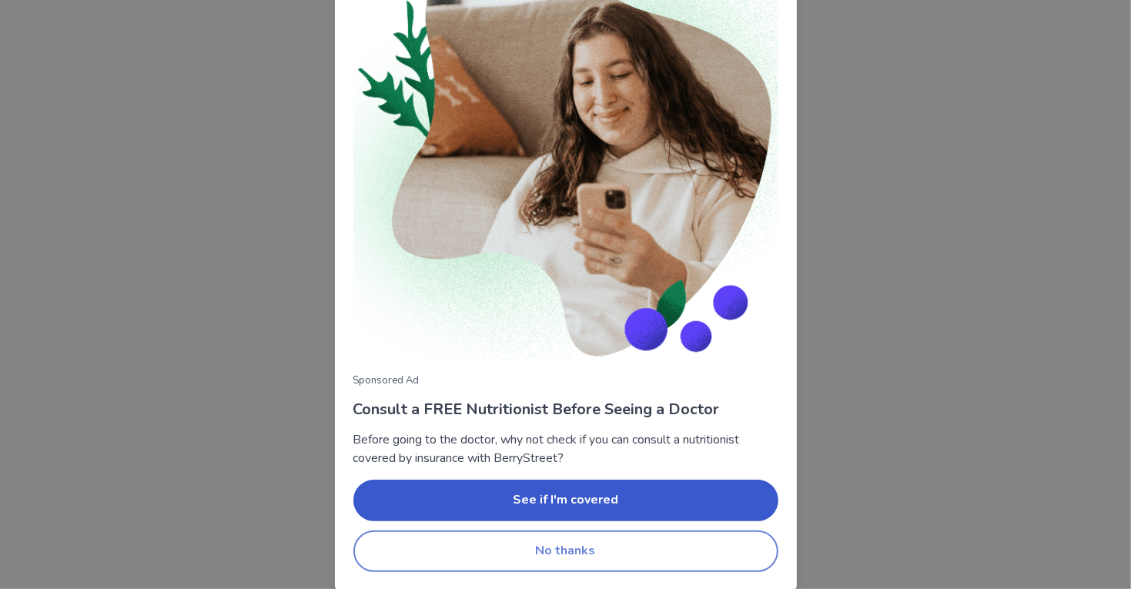
click at [738, 556] on button "No thanks" at bounding box center [565, 551] width 425 height 42
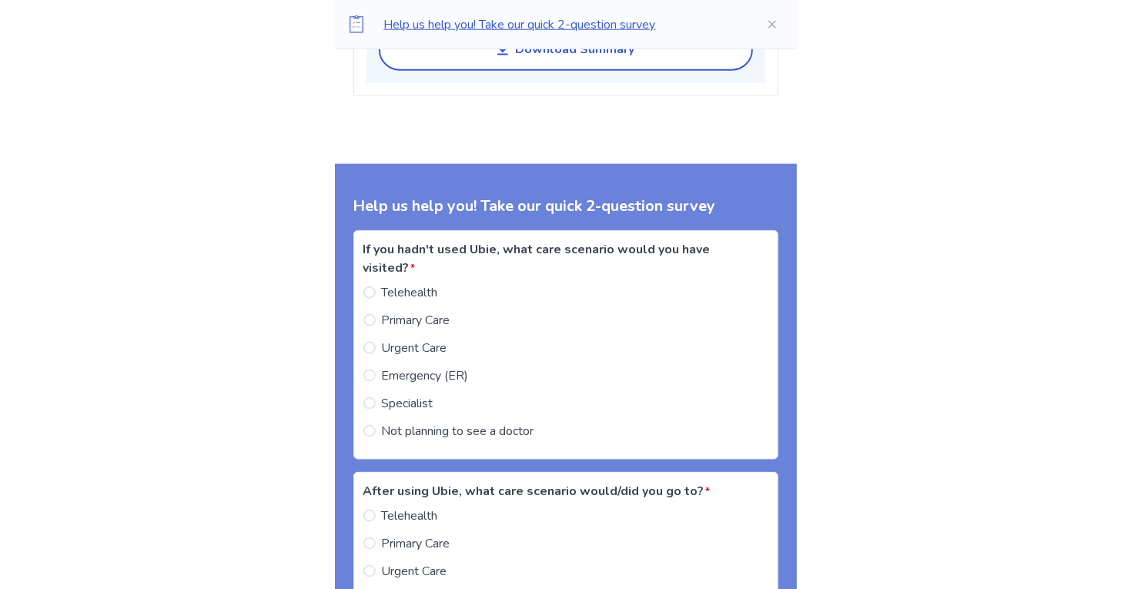
scroll to position [1421, 0]
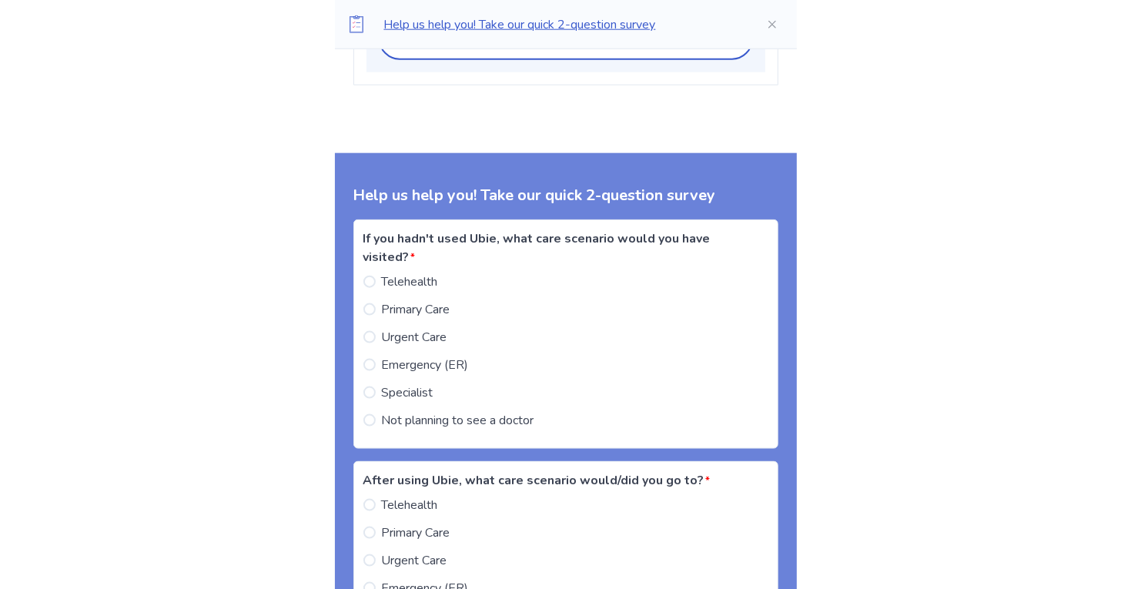
click at [439, 425] on span "Not planning to see a doctor" at bounding box center [458, 420] width 152 height 18
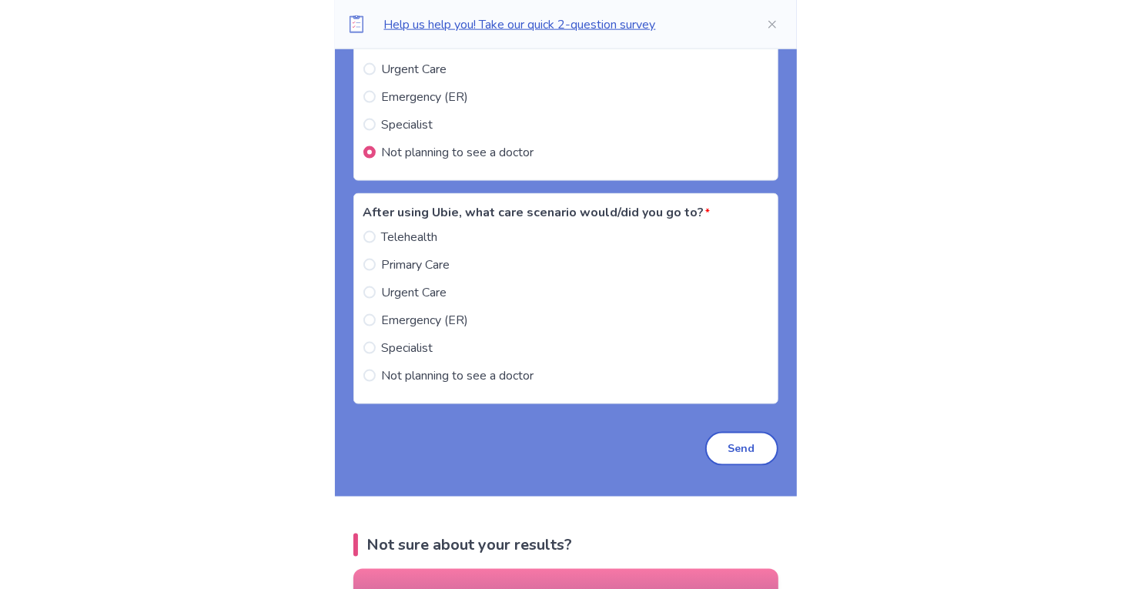
scroll to position [1695, 0]
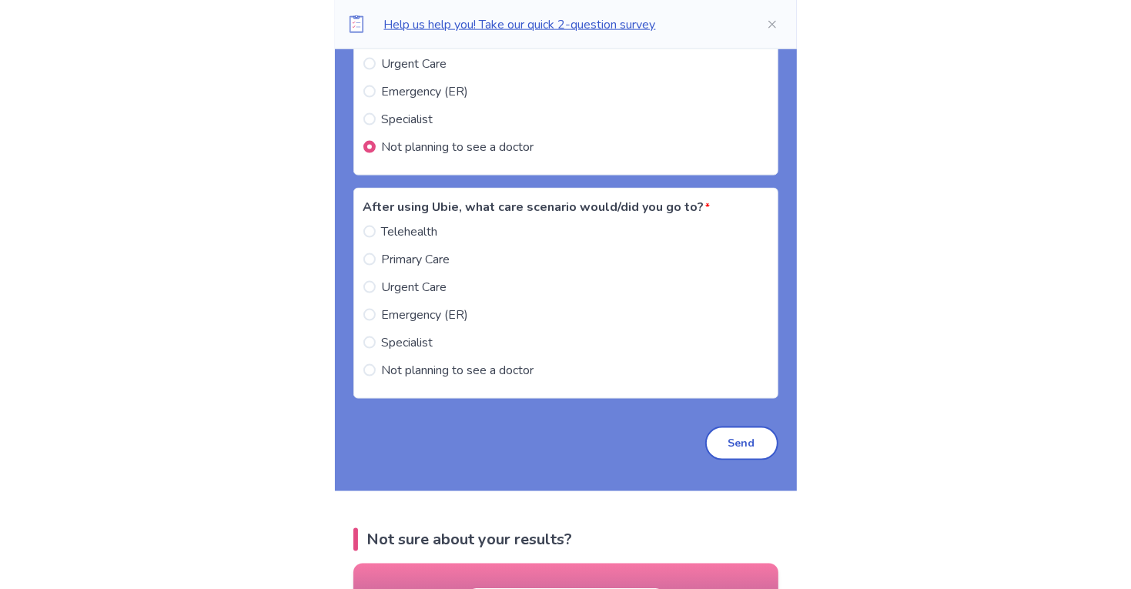
click at [442, 267] on span "Primary Care" at bounding box center [416, 259] width 69 height 18
click at [737, 442] on button "Send" at bounding box center [741, 444] width 73 height 34
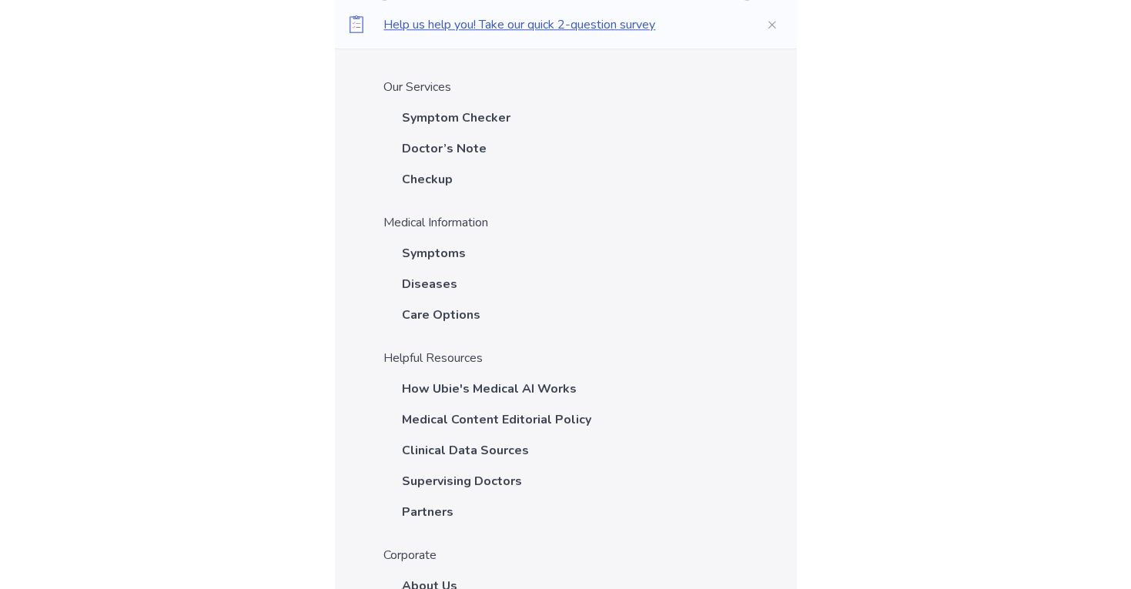
scroll to position [3288, 0]
